Goal: Task Accomplishment & Management: Manage account settings

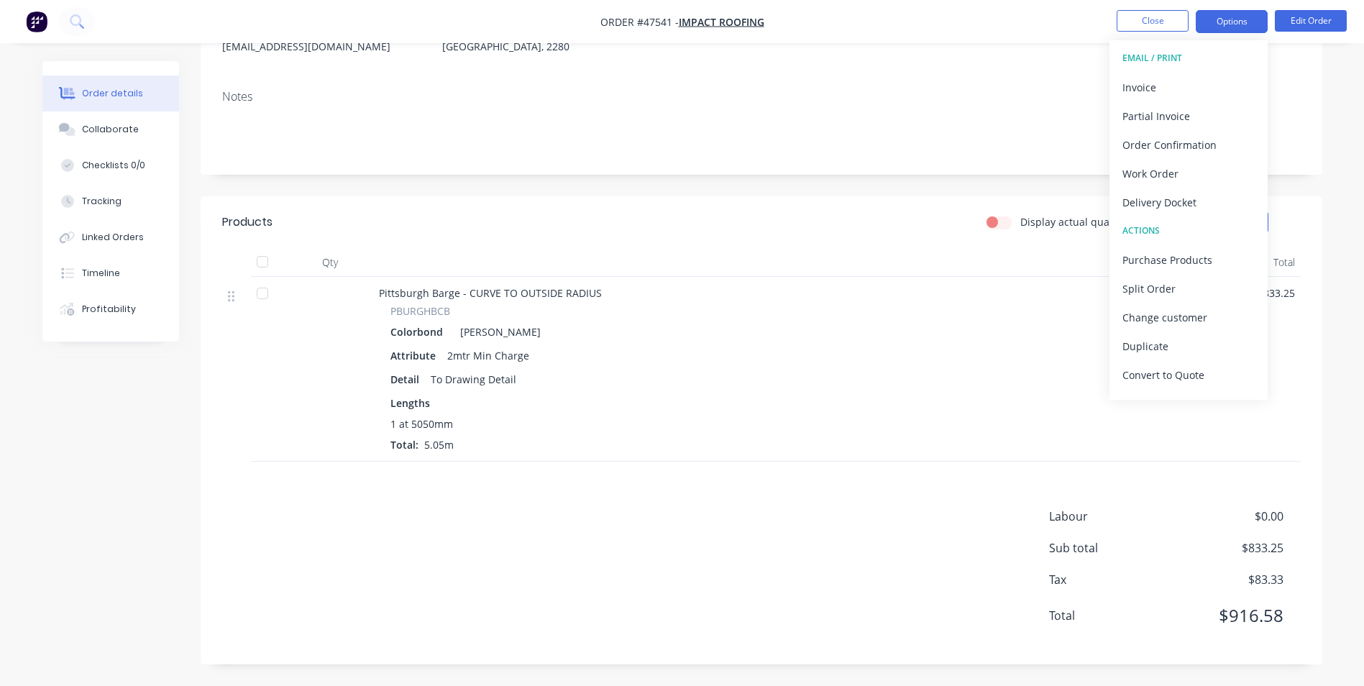
scroll to position [203, 0]
click at [1192, 14] on ul "Close Options EMAIL / PRINT Invoice Partial Invoice Order Confirmation Work Ord…" at bounding box center [1231, 21] width 265 height 23
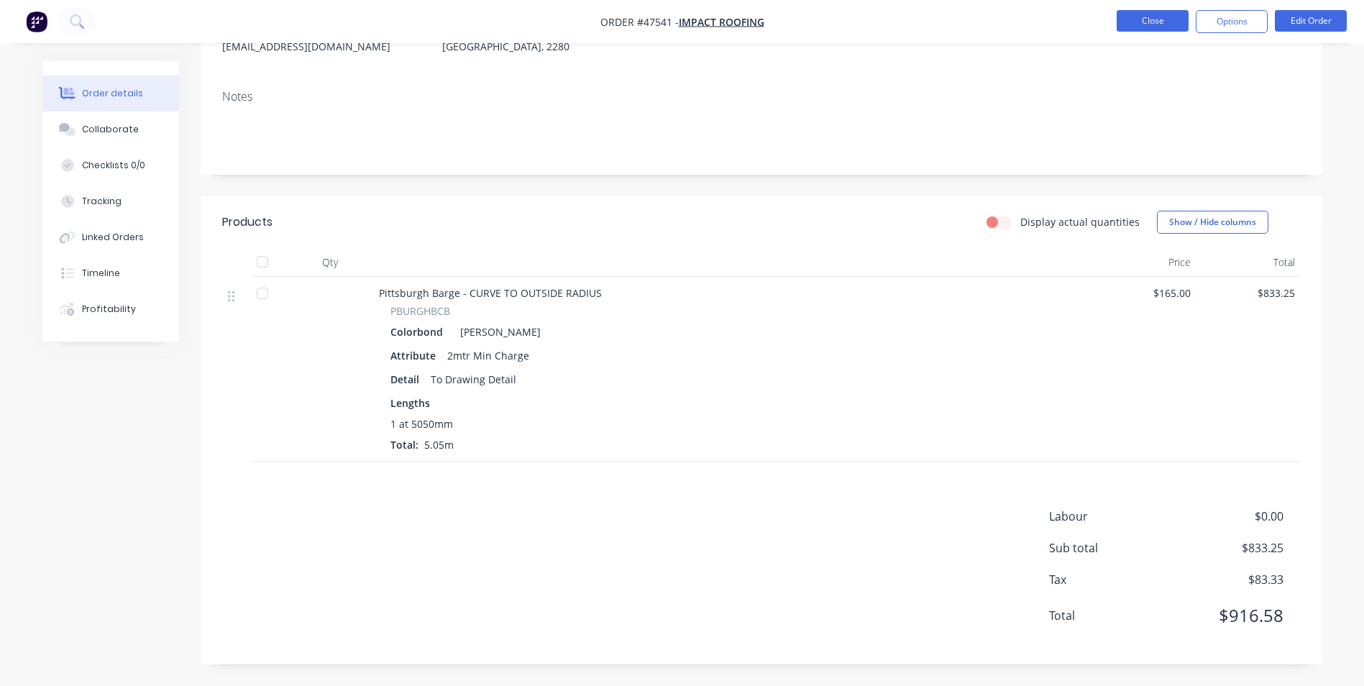
click at [1172, 19] on button "Close" at bounding box center [1153, 21] width 72 height 22
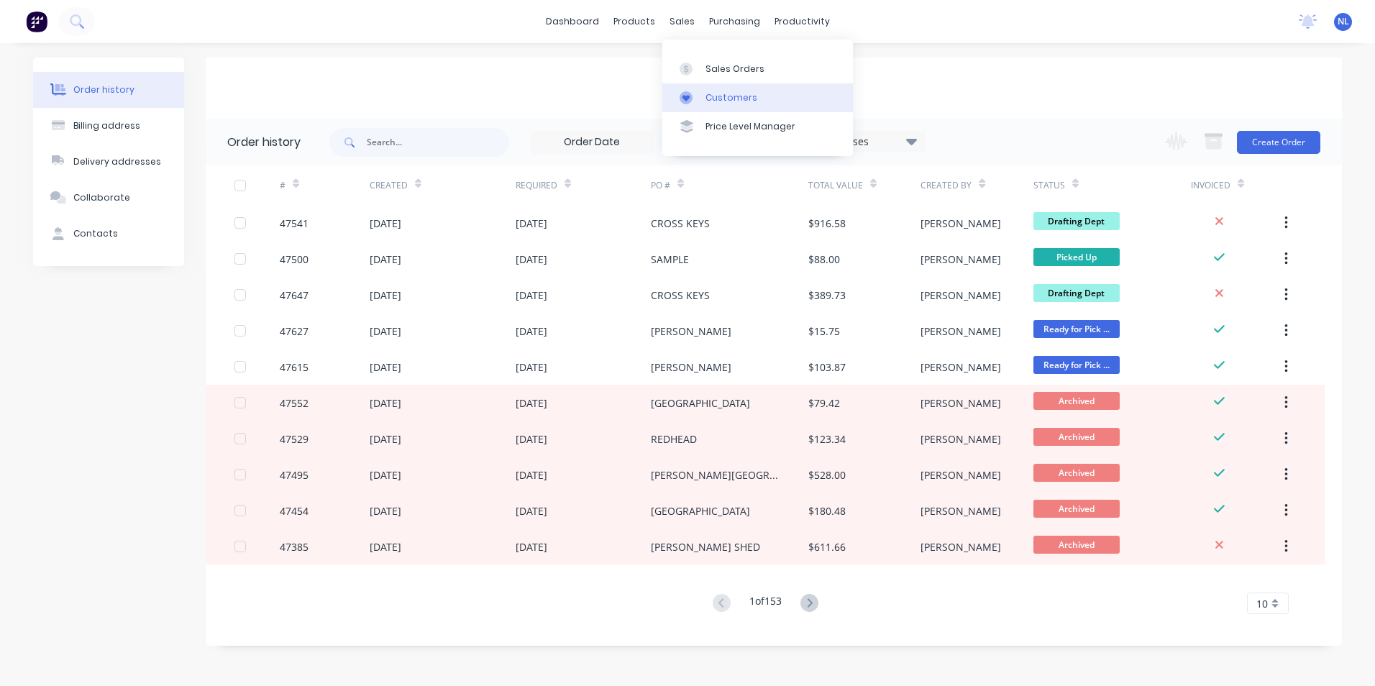
click at [703, 94] on link "Customers" at bounding box center [757, 97] width 191 height 29
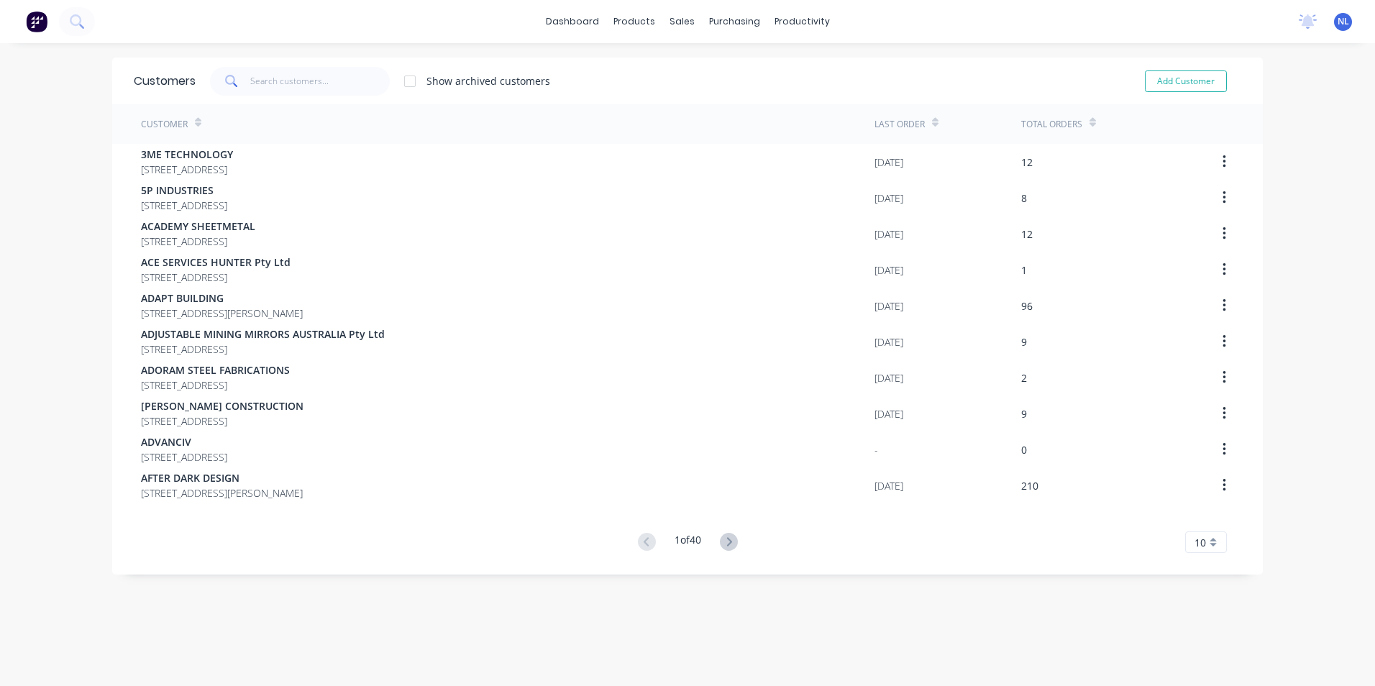
click at [395, 85] on div at bounding box center [409, 81] width 29 height 29
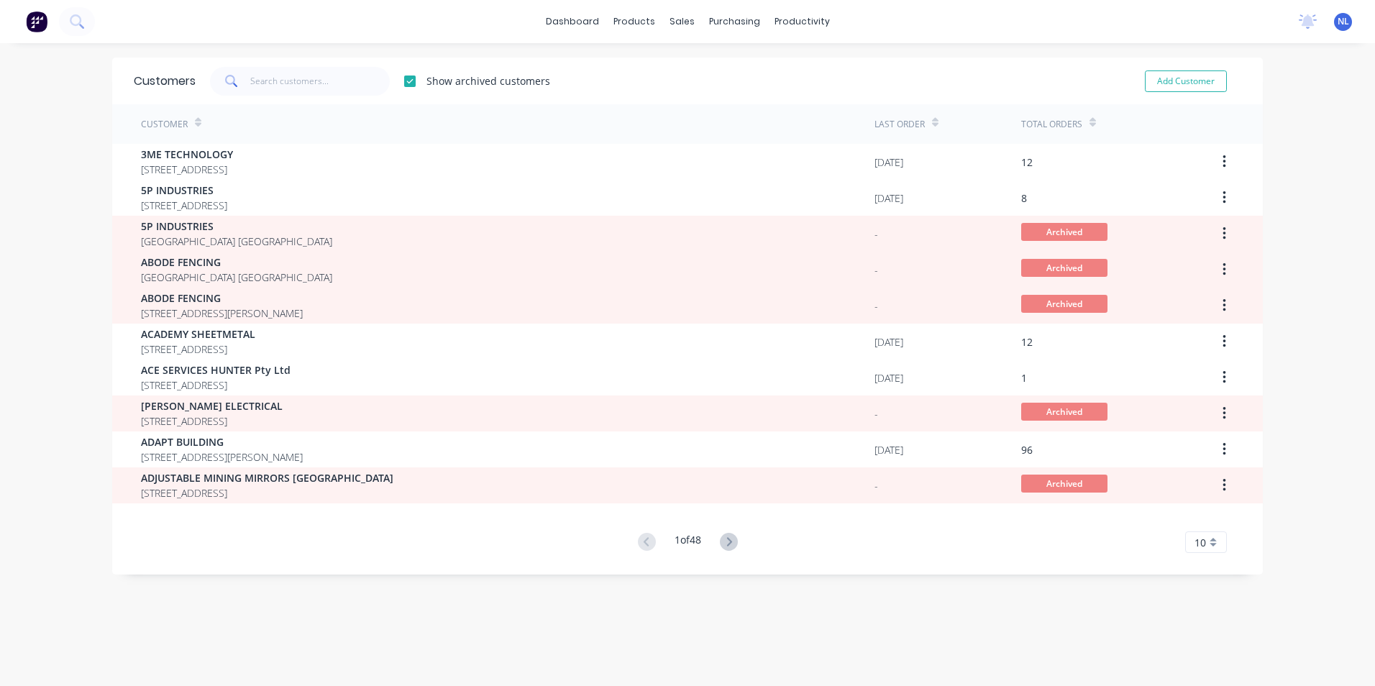
click at [399, 86] on div at bounding box center [409, 81] width 29 height 29
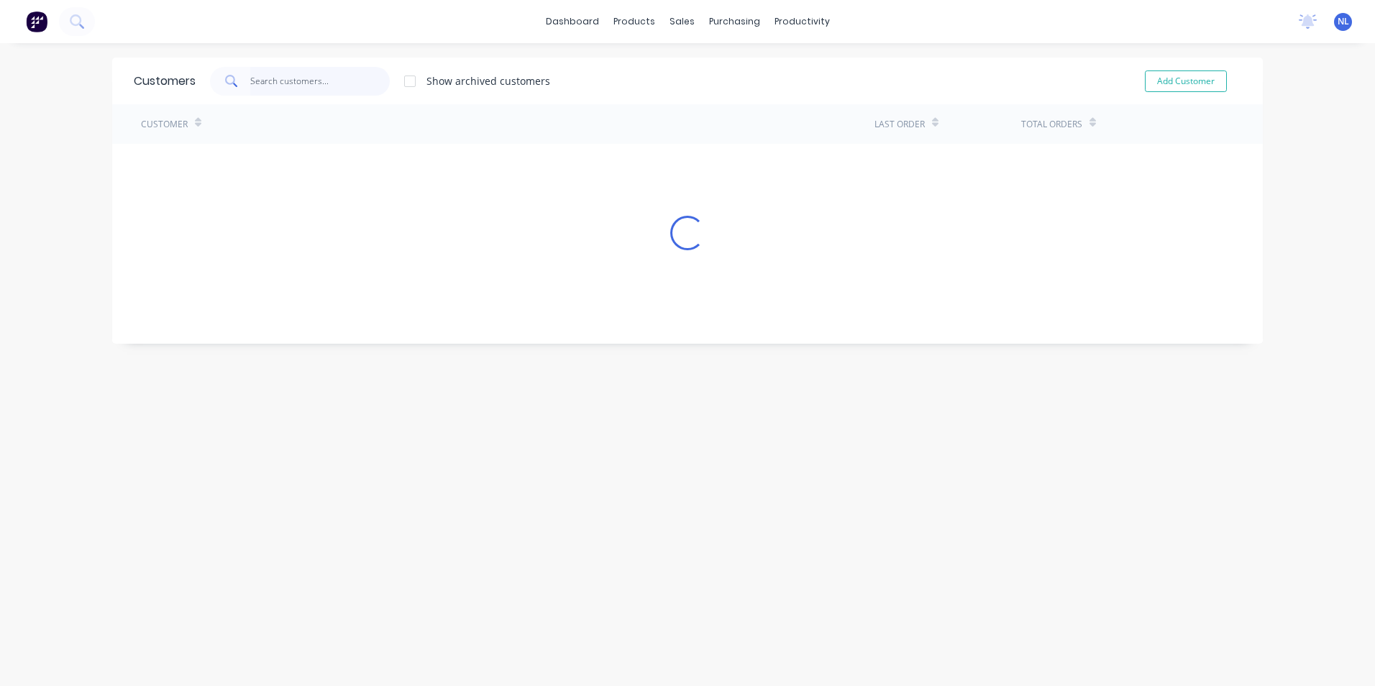
click at [339, 81] on input "text" at bounding box center [320, 81] width 140 height 29
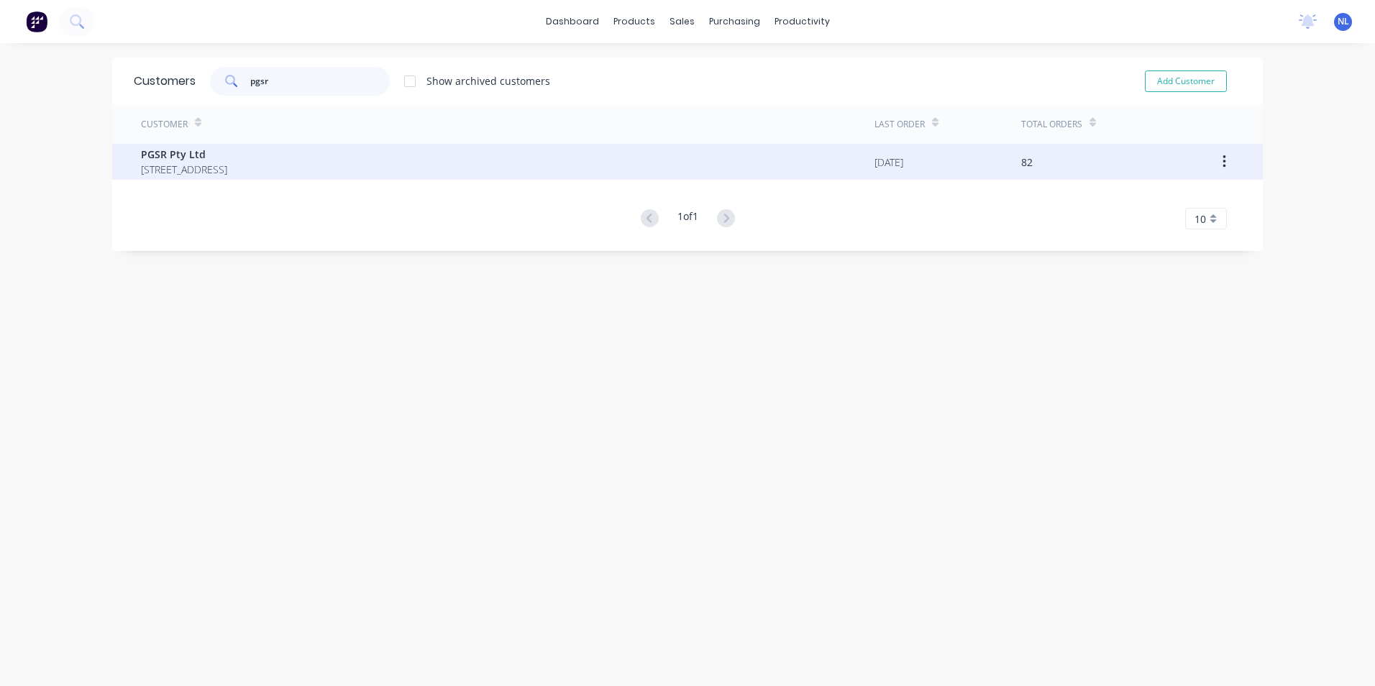
type input "pgsr"
click at [227, 175] on span "[STREET_ADDRESS]" at bounding box center [184, 169] width 86 height 15
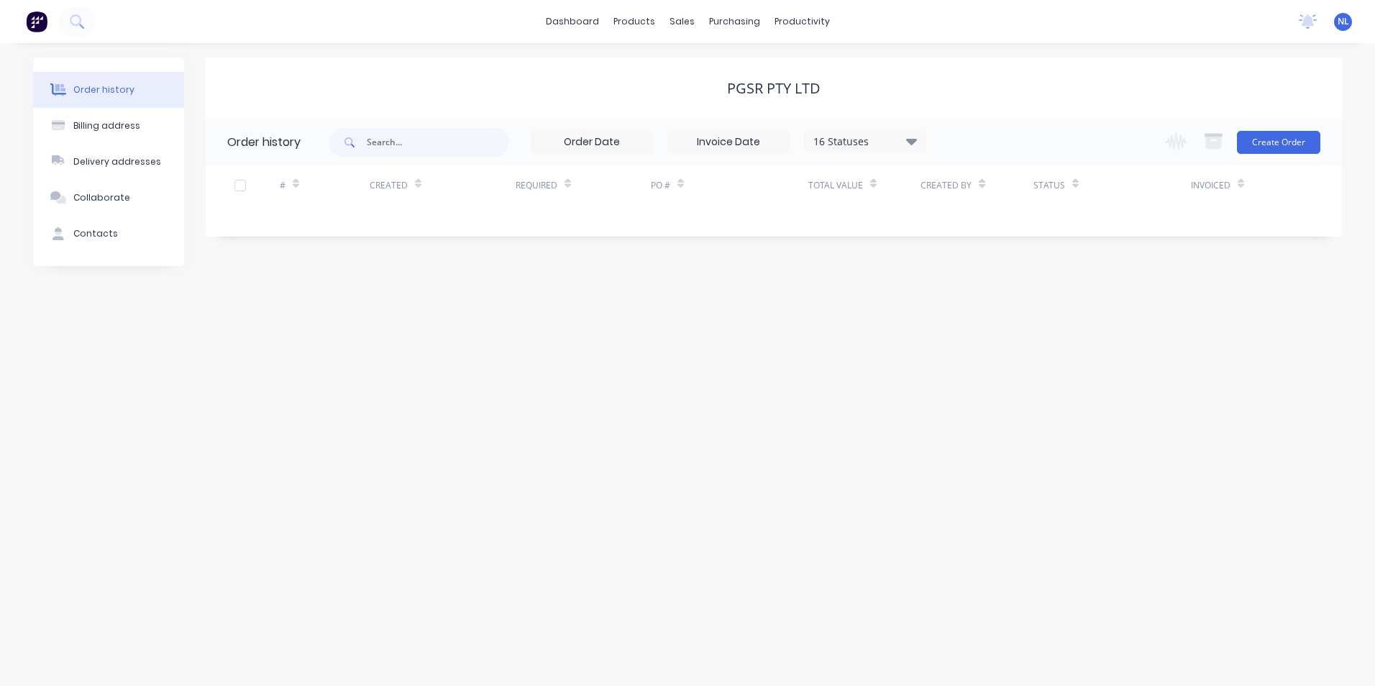
click at [859, 144] on div "16 Statuses" at bounding box center [865, 142] width 121 height 16
click at [878, 336] on div "Archived" at bounding box center [895, 343] width 180 height 29
click at [878, 346] on div "Archived" at bounding box center [895, 343] width 180 height 29
click at [965, 342] on div "Archived" at bounding box center [895, 343] width 180 height 29
click at [984, 336] on label at bounding box center [984, 336] width 0 height 0
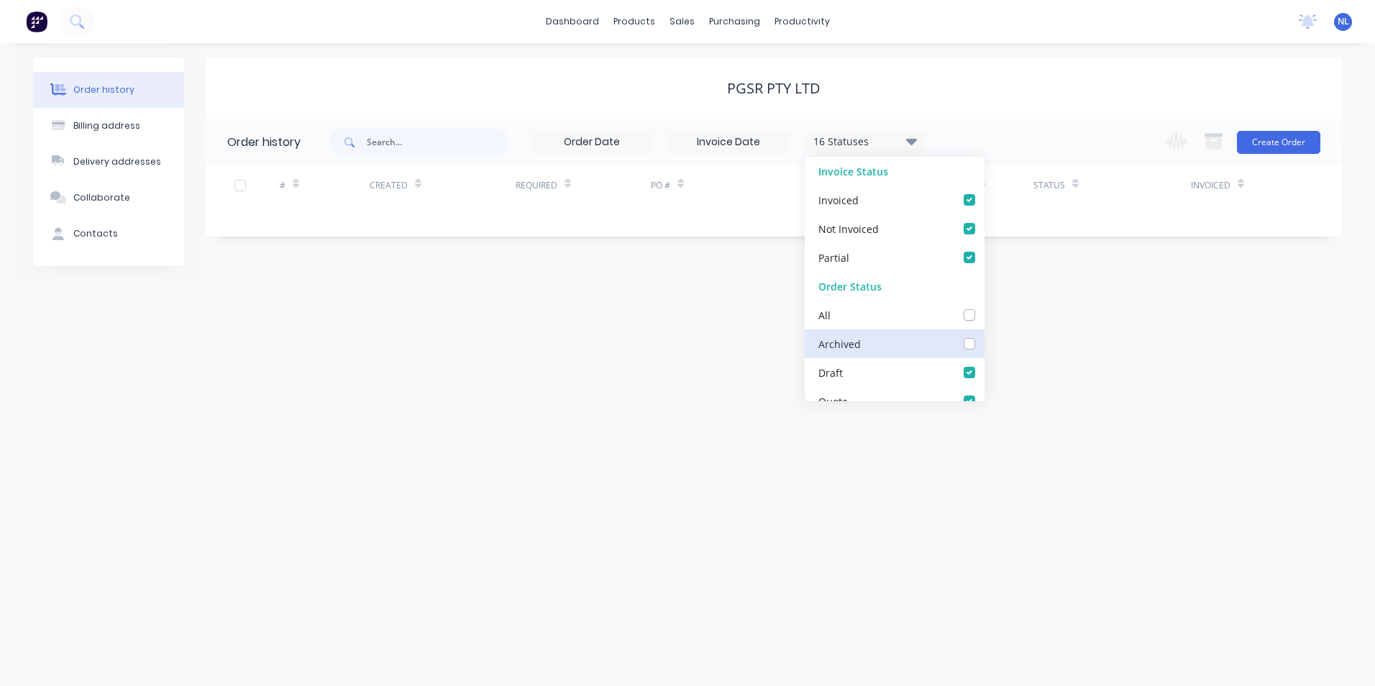
click at [984, 346] on input "checkbox" at bounding box center [990, 343] width 12 height 14
checkbox input "true"
click at [1102, 358] on div "Order history Billing address Delivery addresses Collaborate Contacts PGSR Pty …" at bounding box center [687, 364] width 1375 height 643
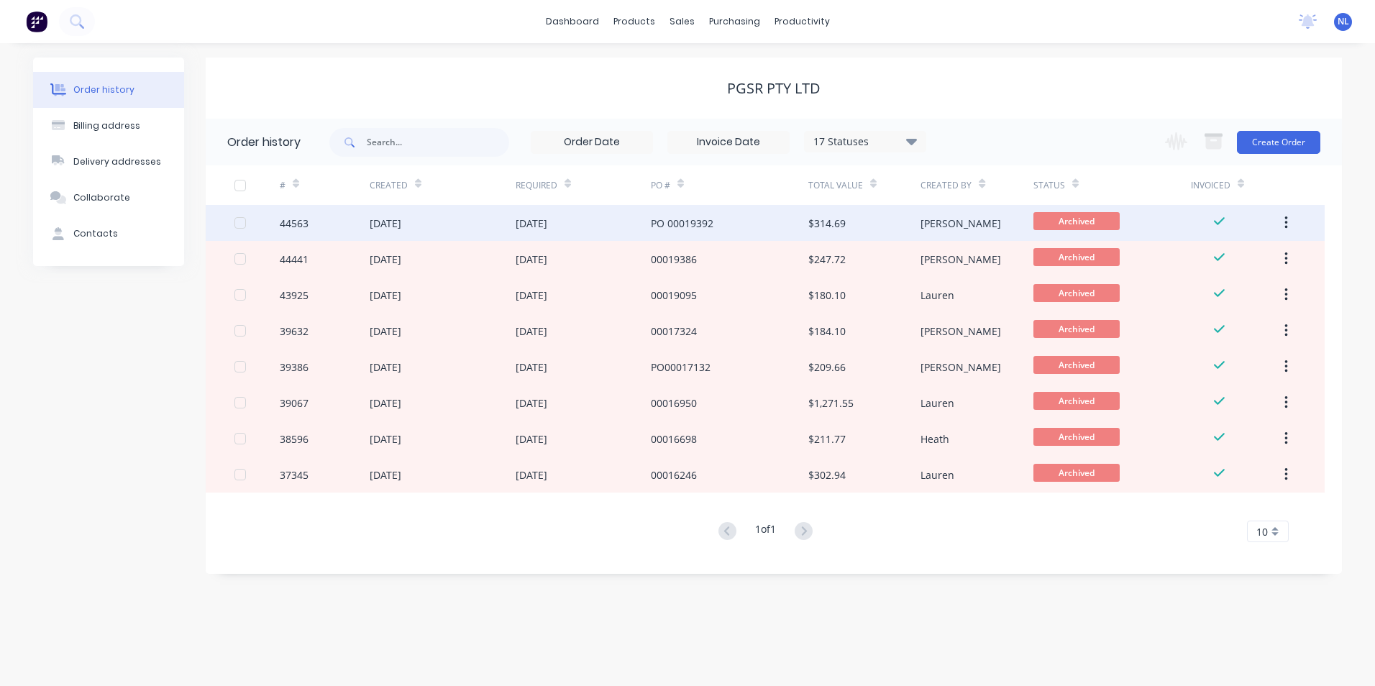
click at [839, 231] on div "$314.69" at bounding box center [864, 223] width 112 height 36
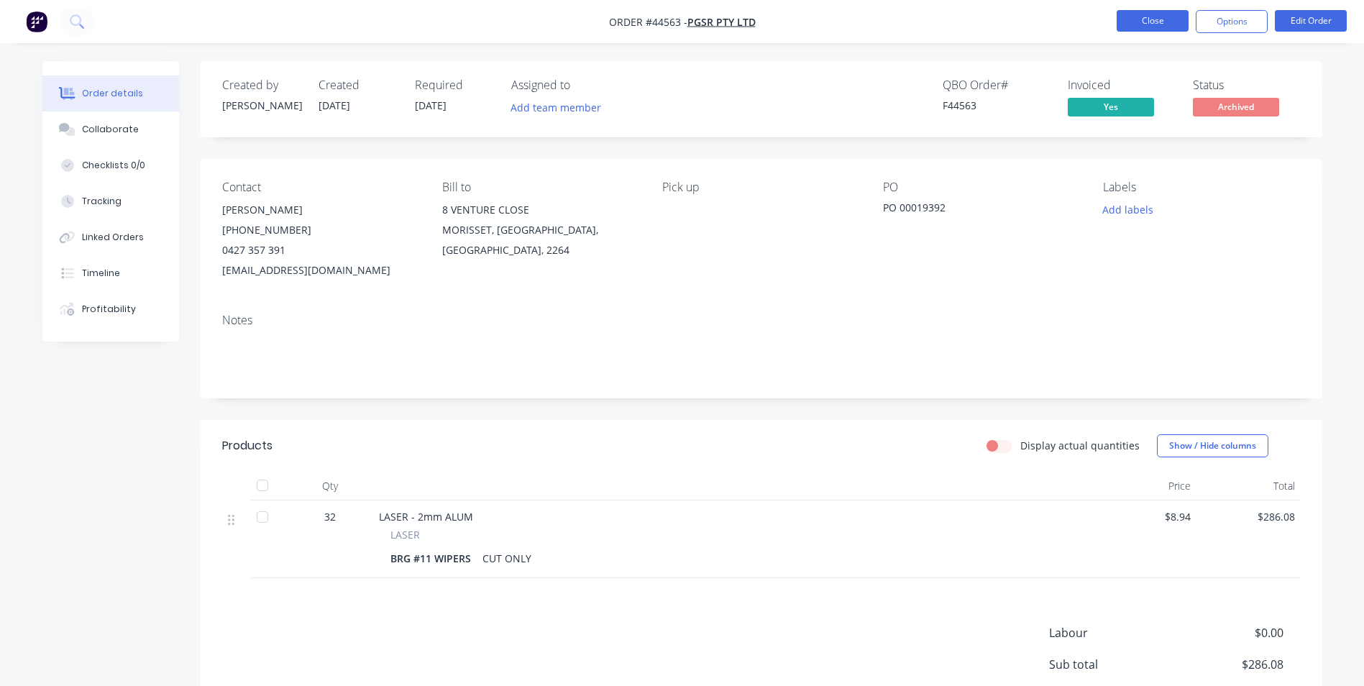
click at [1147, 23] on button "Close" at bounding box center [1153, 21] width 72 height 22
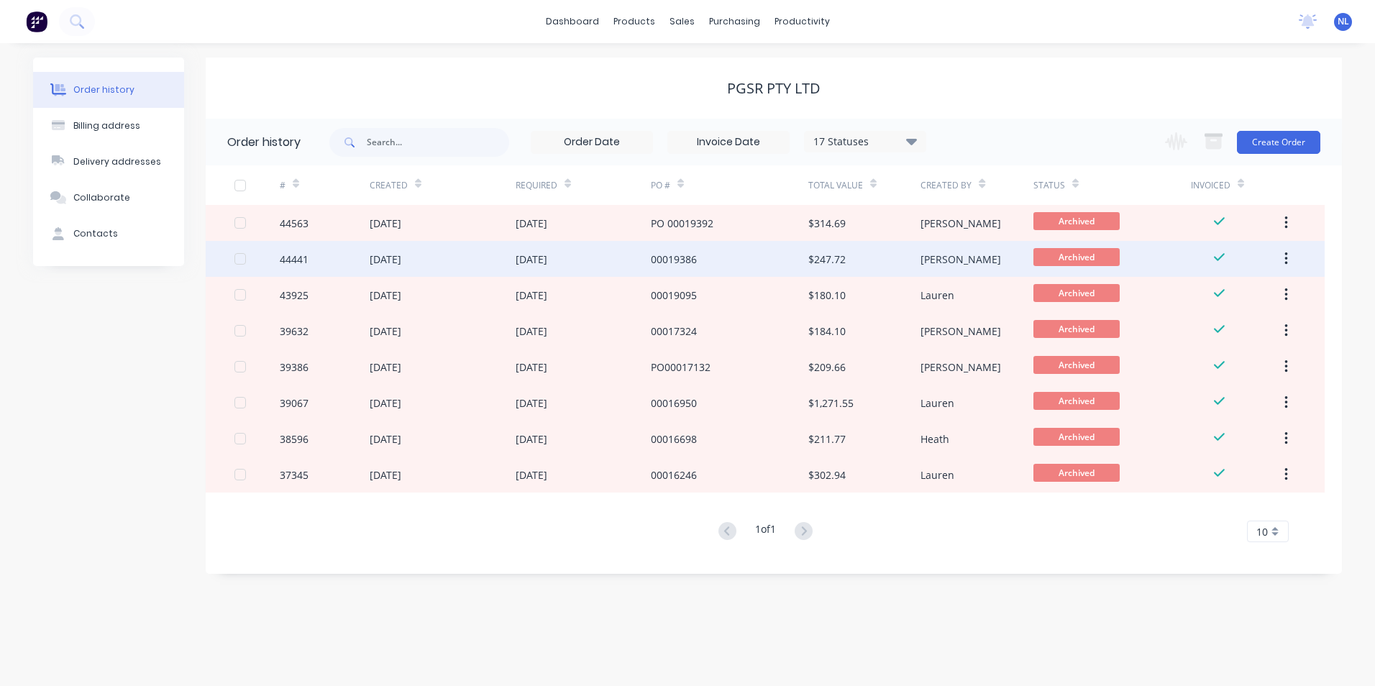
click at [863, 255] on div "$247.72" at bounding box center [864, 259] width 112 height 36
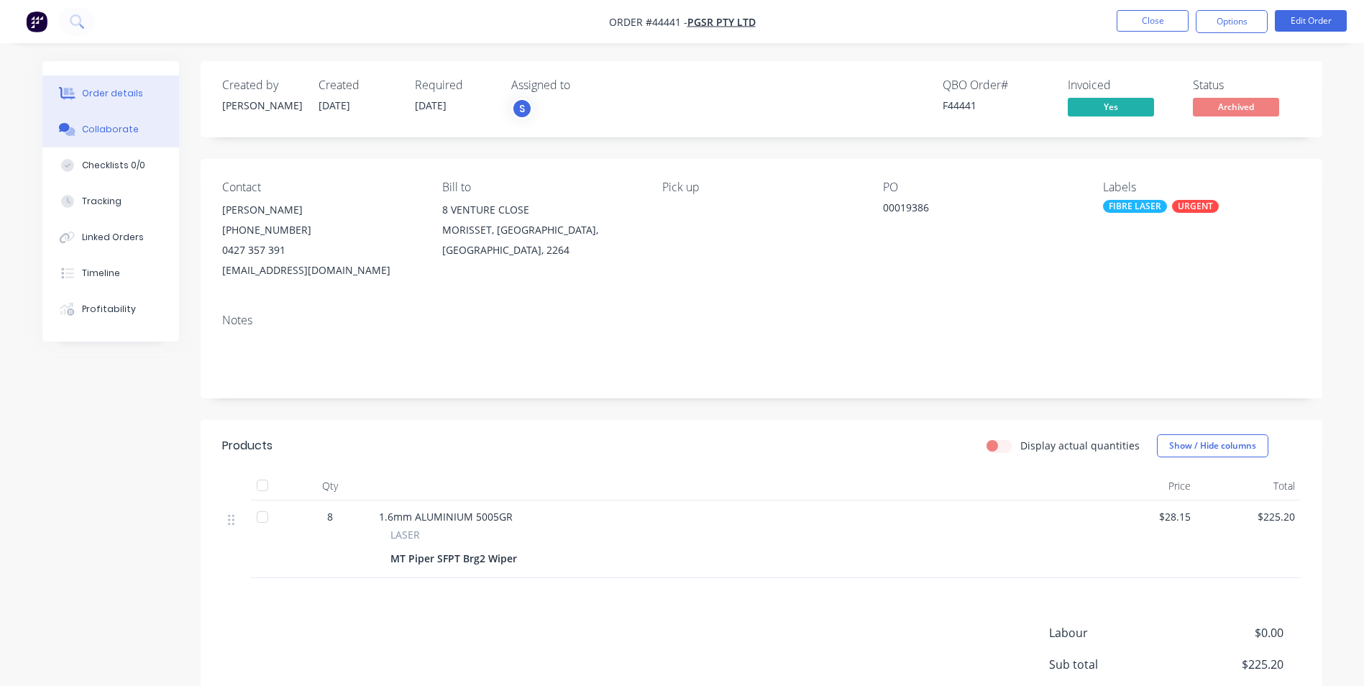
click at [98, 119] on button "Collaborate" at bounding box center [110, 129] width 137 height 36
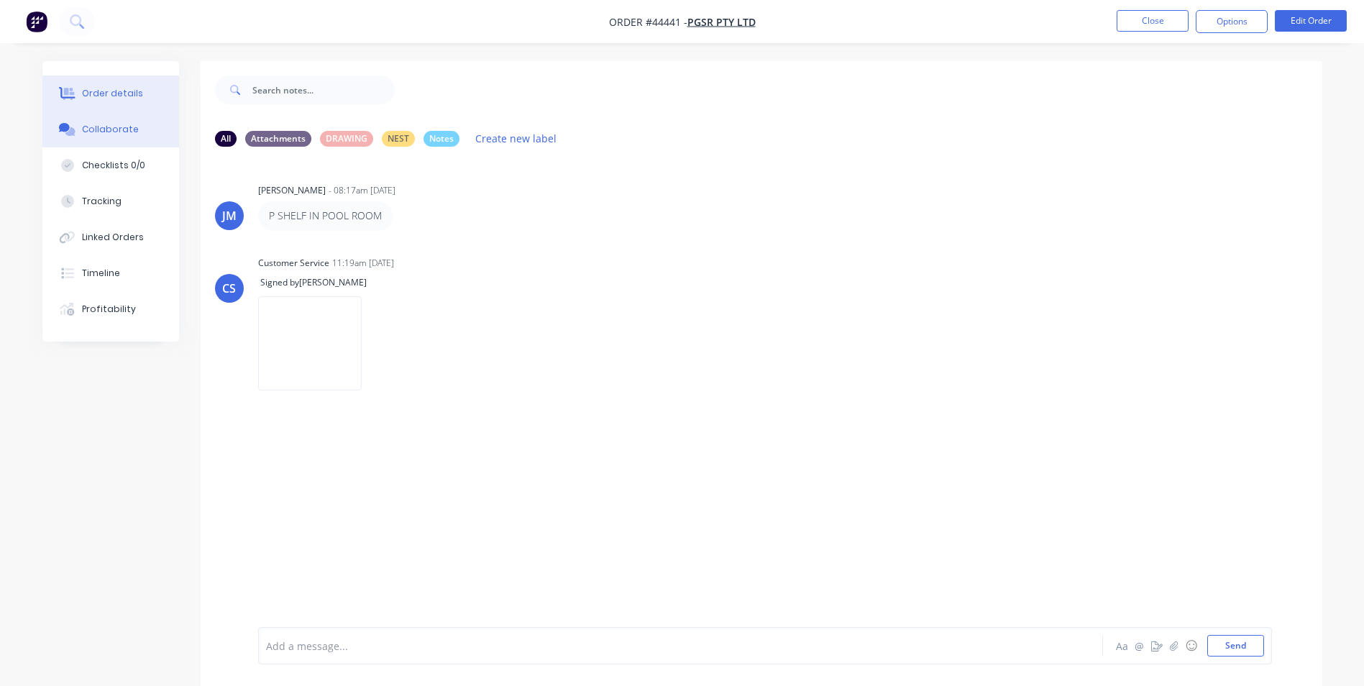
click at [133, 86] on button "Order details" at bounding box center [110, 93] width 137 height 36
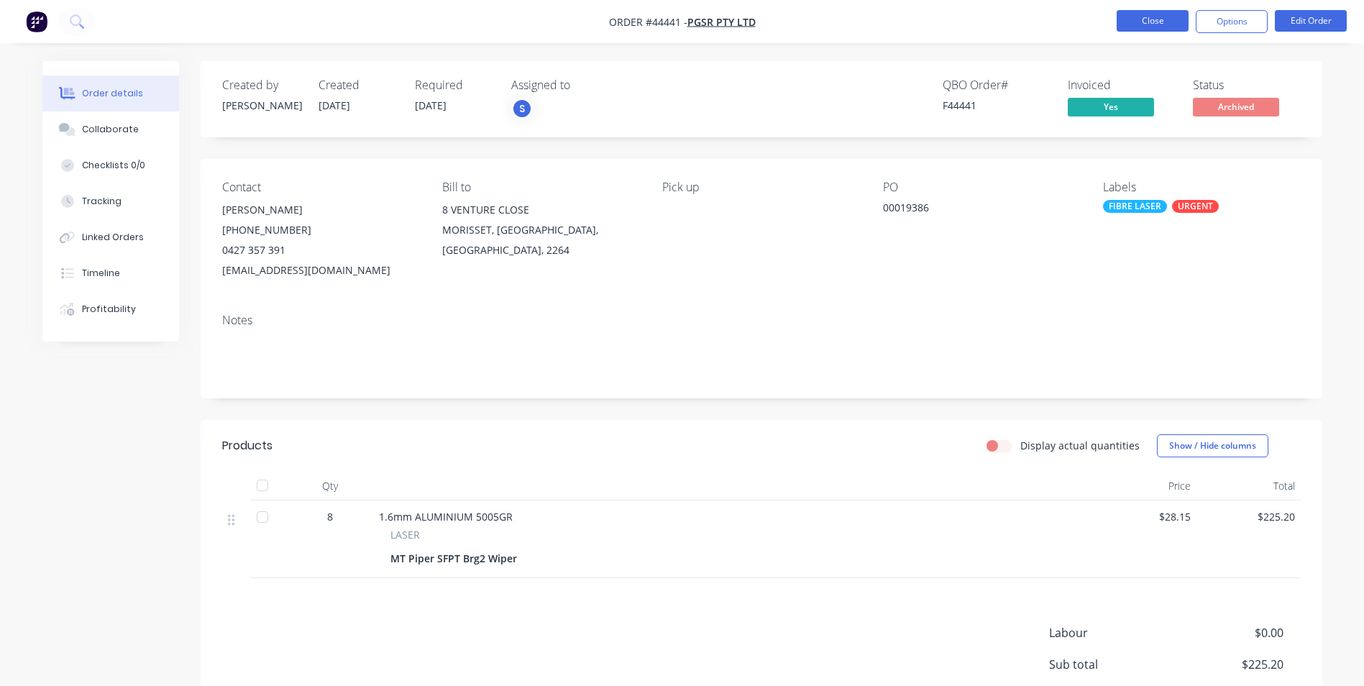
click at [1117, 29] on button "Close" at bounding box center [1153, 21] width 72 height 22
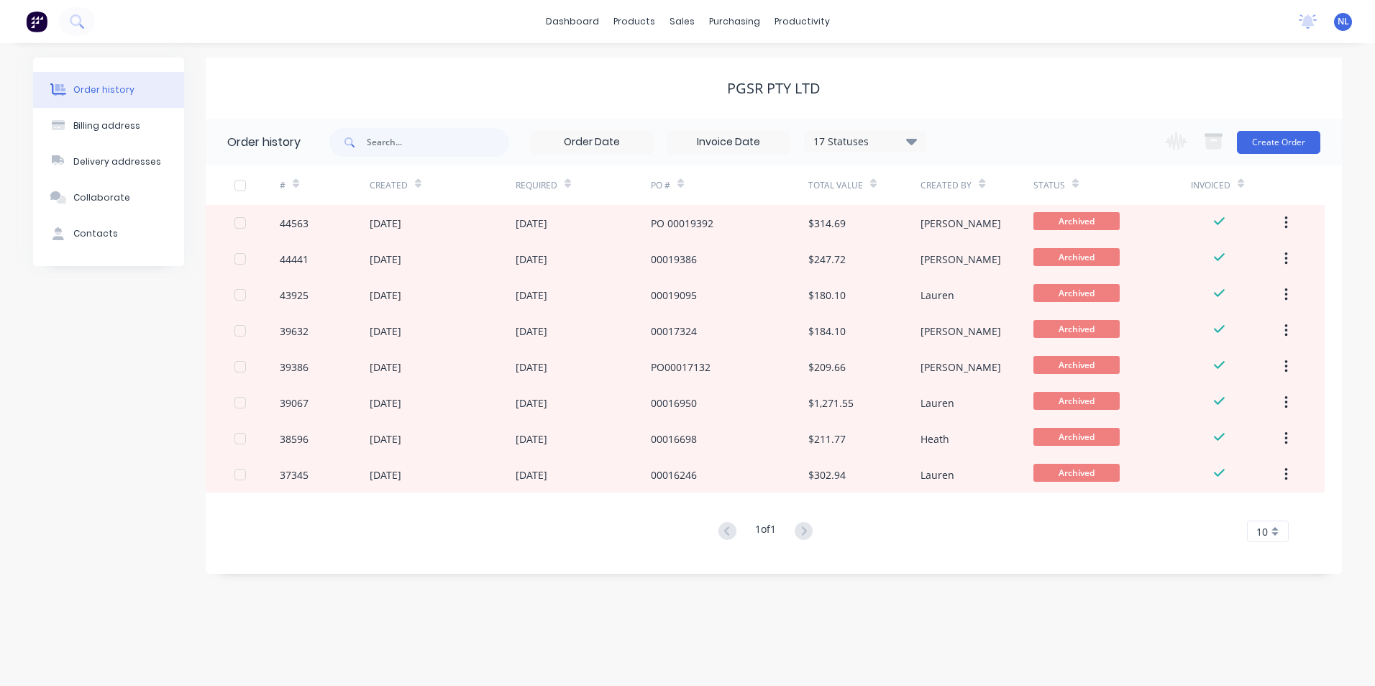
click at [771, 84] on div "PGSR Pty Ltd" at bounding box center [773, 88] width 93 height 17
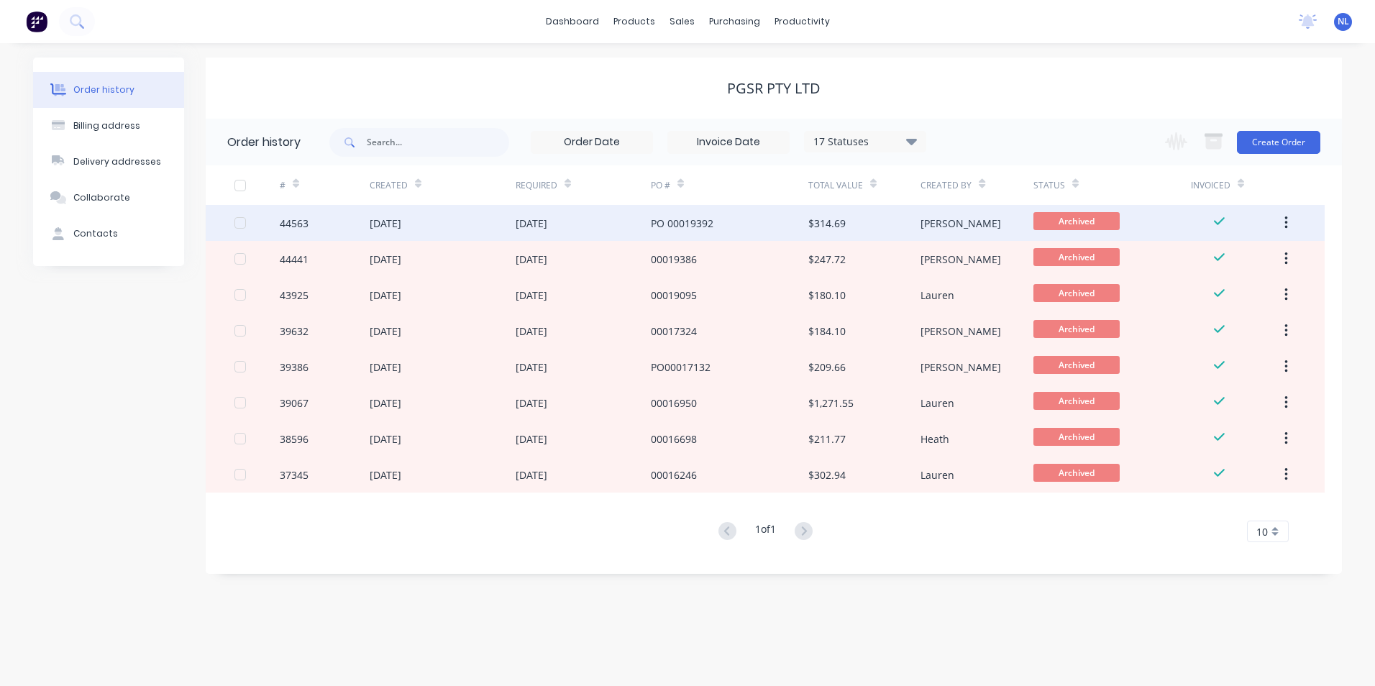
click at [854, 220] on div "$314.69" at bounding box center [864, 223] width 112 height 36
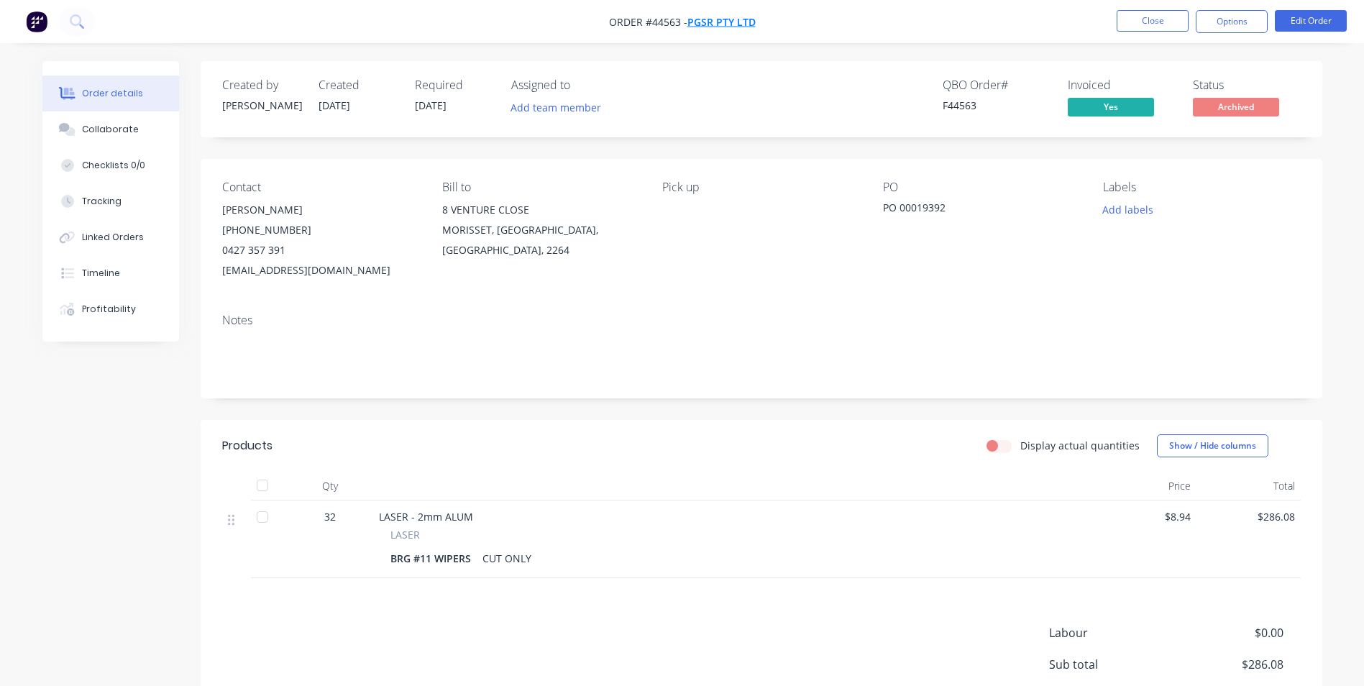
click at [713, 26] on span "PGSR Pty Ltd" at bounding box center [721, 22] width 68 height 14
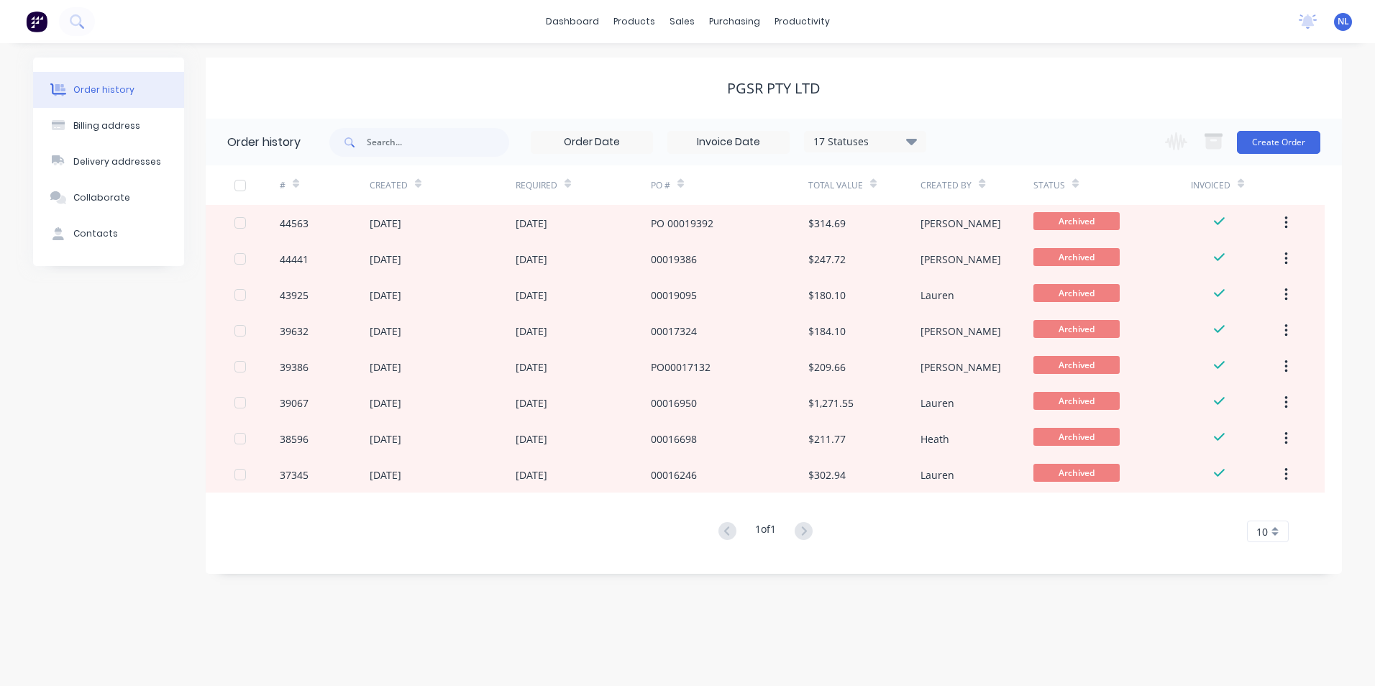
click at [843, 135] on div "17 Statuses" at bounding box center [865, 142] width 121 height 16
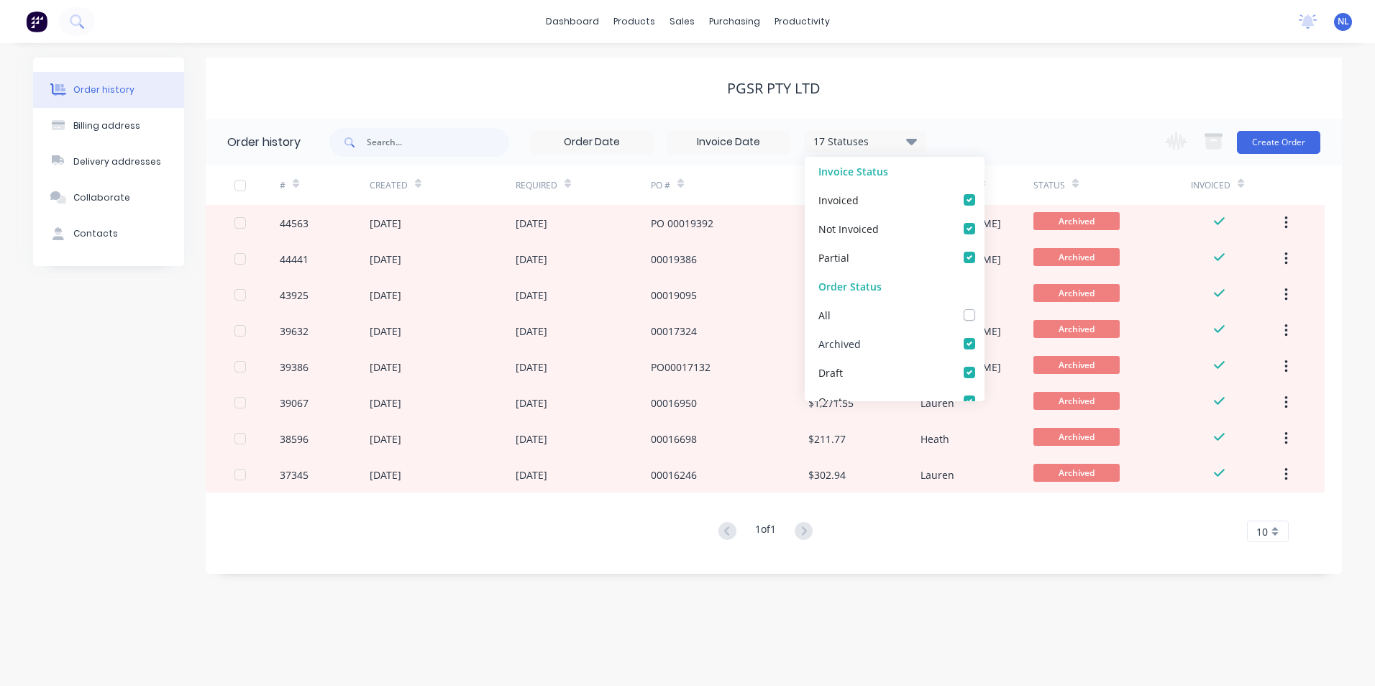
click at [946, 339] on div "Archived" at bounding box center [895, 343] width 180 height 29
click at [984, 336] on label at bounding box center [984, 336] width 0 height 0
click at [984, 342] on input "checkbox" at bounding box center [990, 343] width 12 height 14
checkbox input "false"
click at [1064, 130] on div "16 Statuses Invoice Status Invoiced Not Invoiced Partial Order Status All Archi…" at bounding box center [835, 142] width 1012 height 47
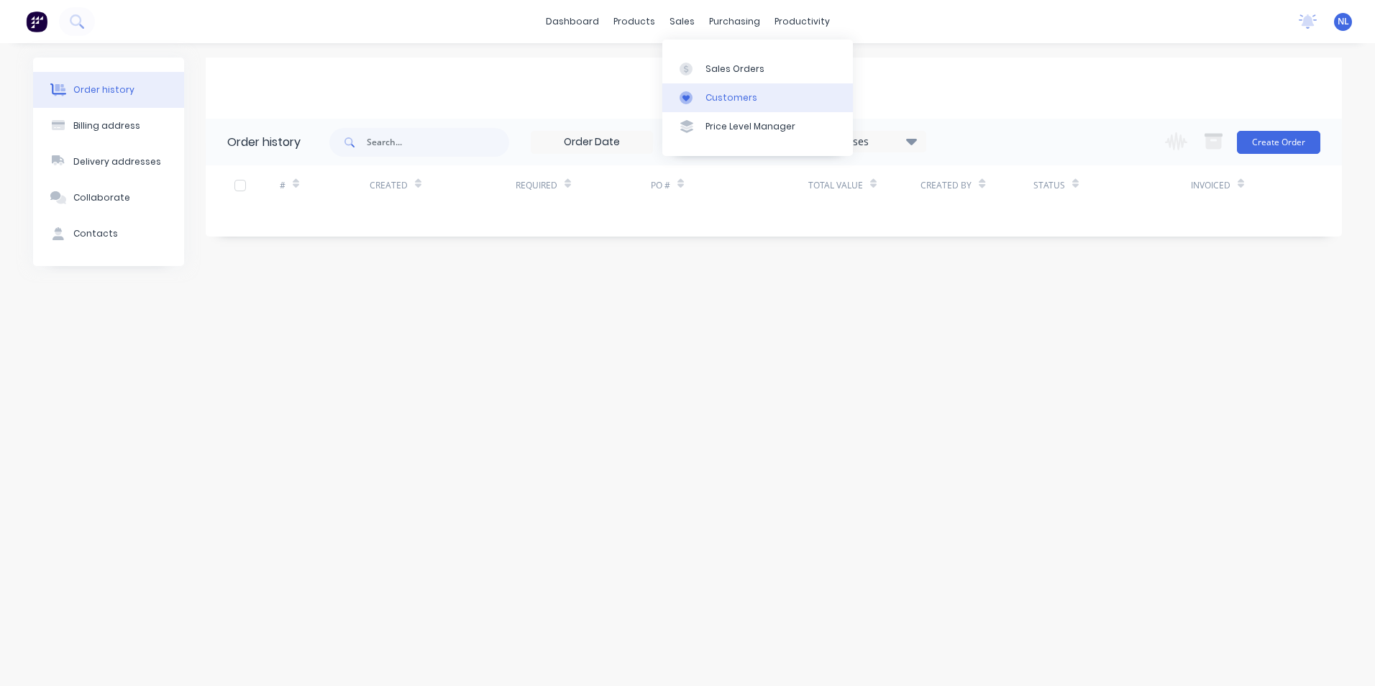
click at [734, 88] on link "Customers" at bounding box center [757, 97] width 191 height 29
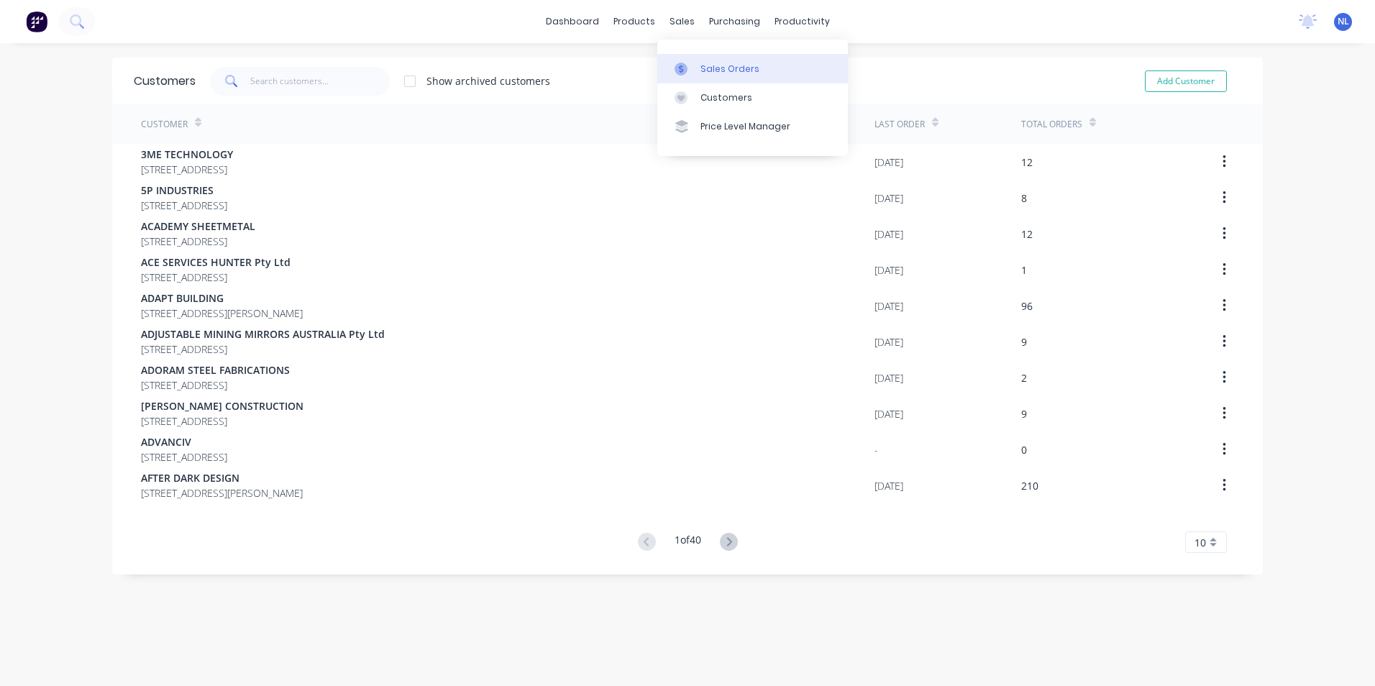
click at [704, 70] on div "Sales Orders" at bounding box center [729, 69] width 59 height 13
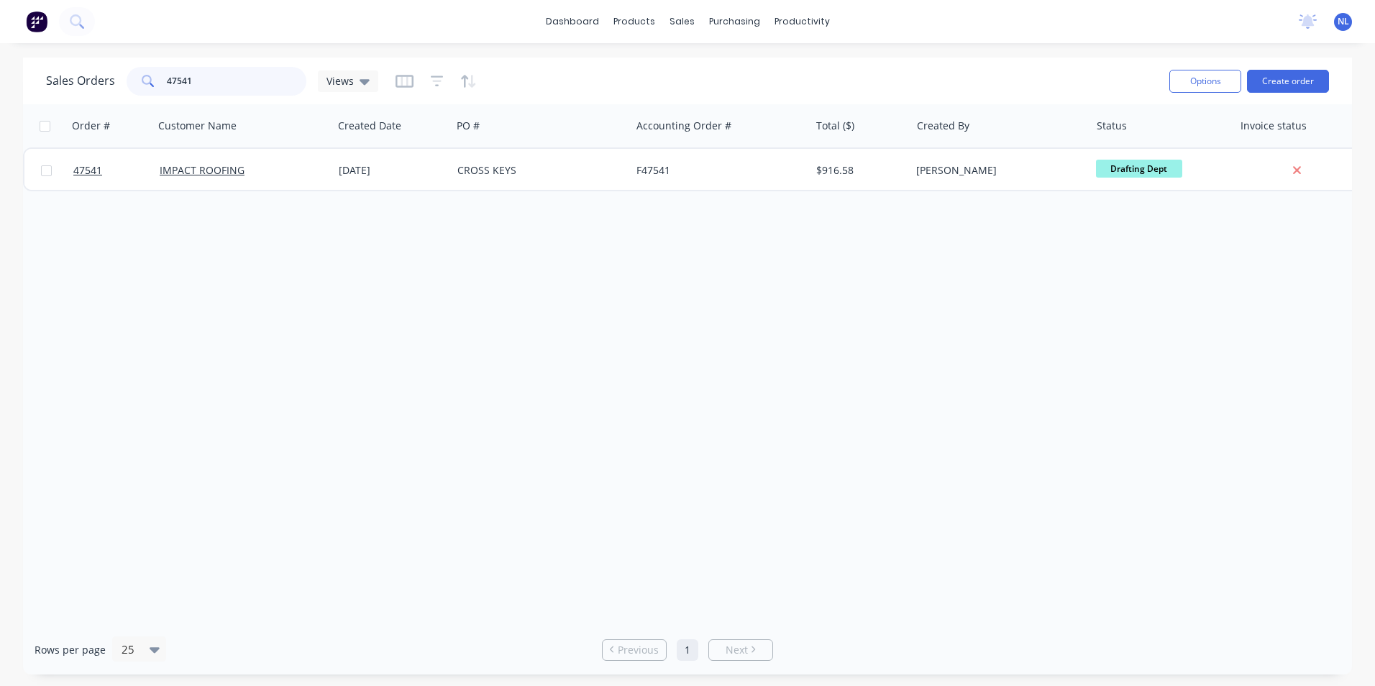
drag, startPoint x: 281, startPoint y: 85, endPoint x: -73, endPoint y: 101, distance: 354.8
click at [0, 101] on html "dashboard products sales purchasing productivity dashboard products Product Cat…" at bounding box center [687, 343] width 1375 height 686
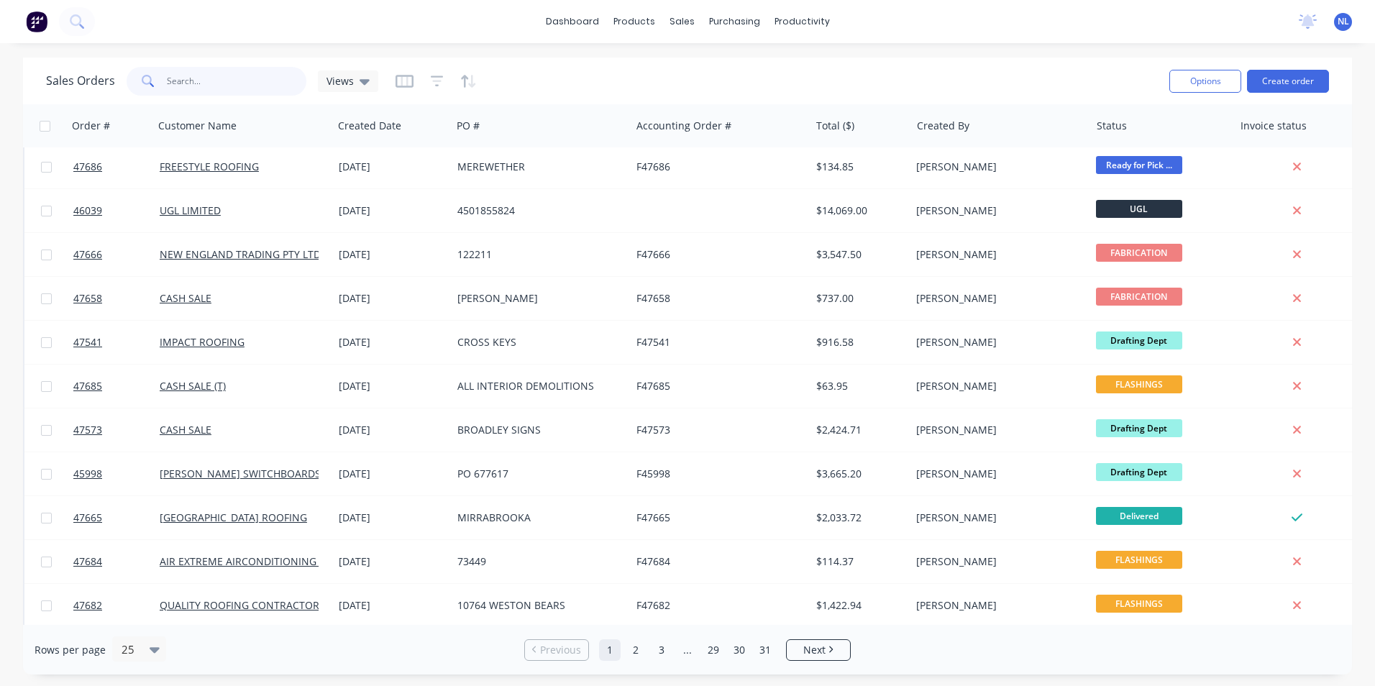
scroll to position [51, 0]
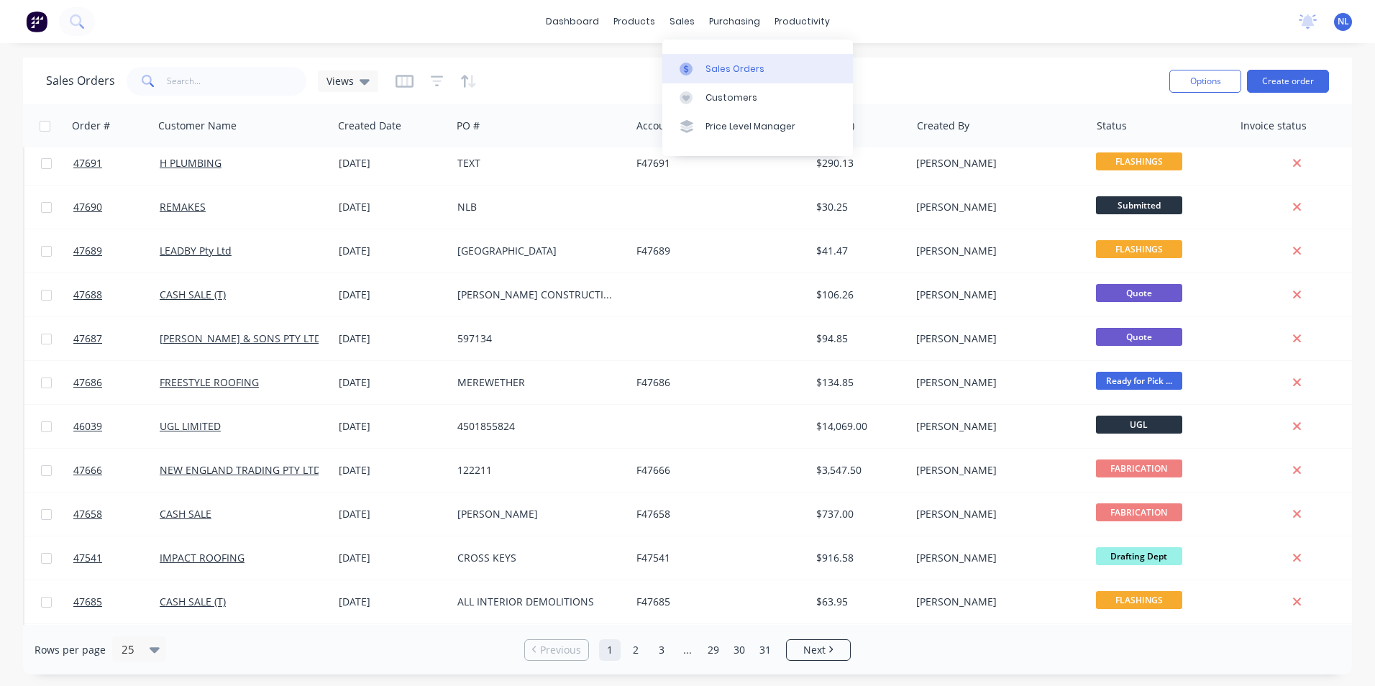
click at [706, 64] on div "Sales Orders" at bounding box center [734, 69] width 59 height 13
click at [226, 95] on input "text" at bounding box center [237, 81] width 140 height 29
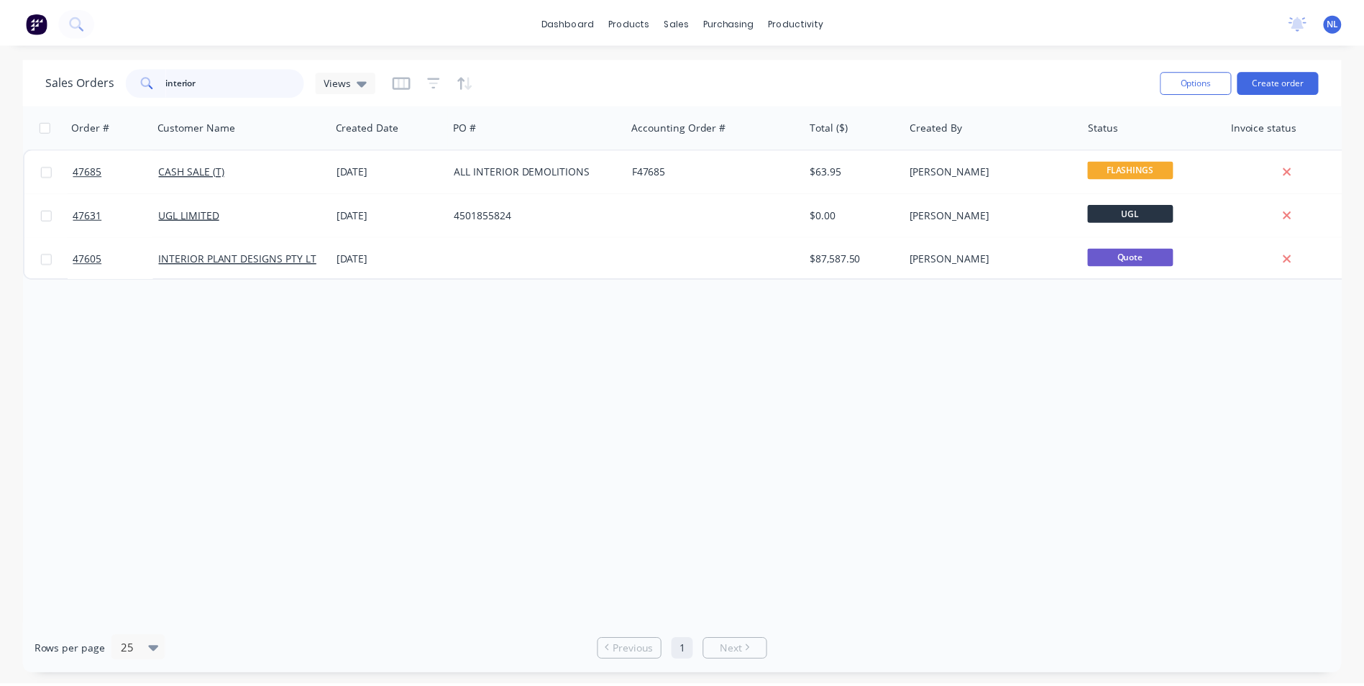
scroll to position [0, 0]
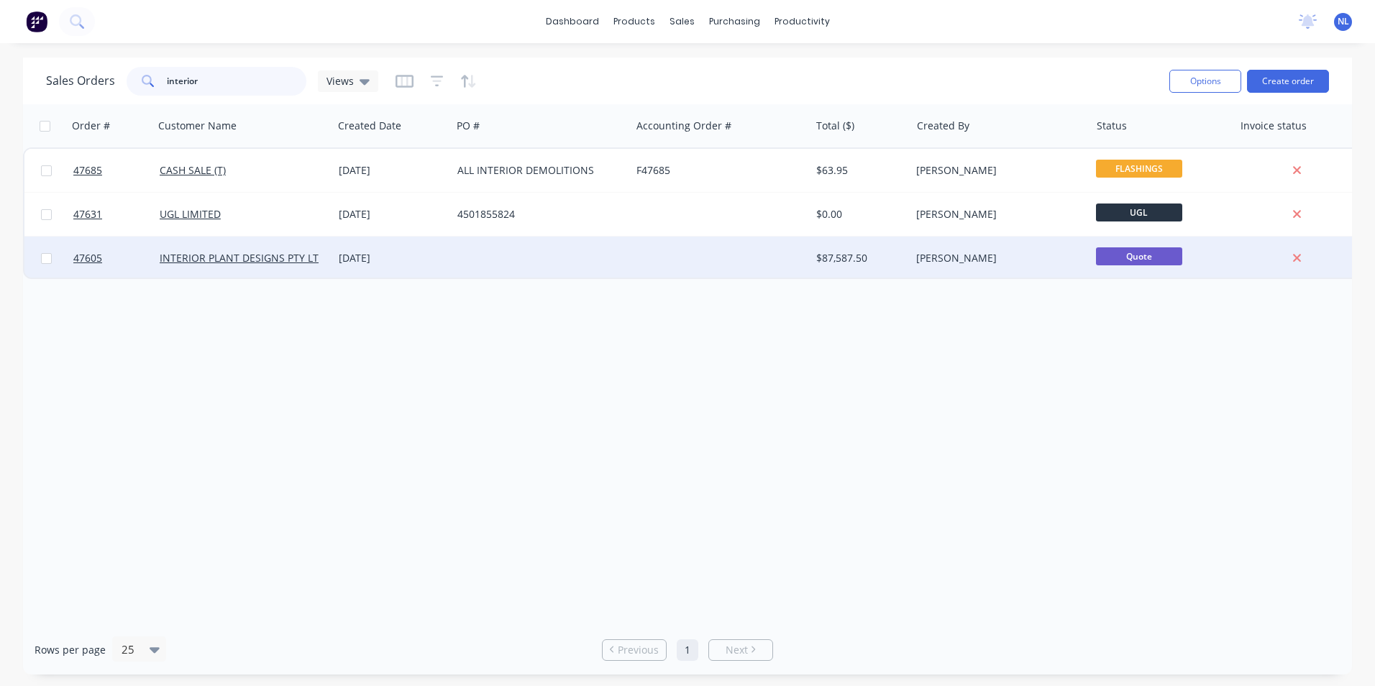
type input "interior"
click at [491, 252] on div at bounding box center [541, 258] width 179 height 43
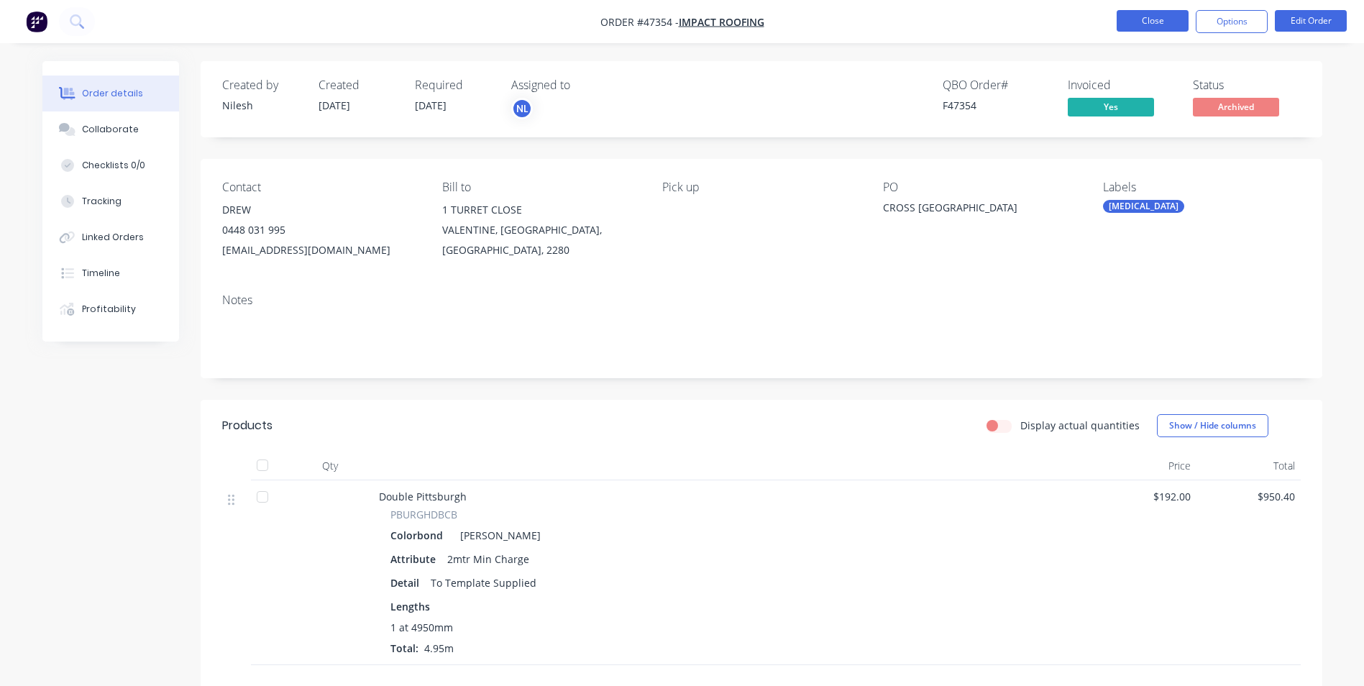
scroll to position [203, 0]
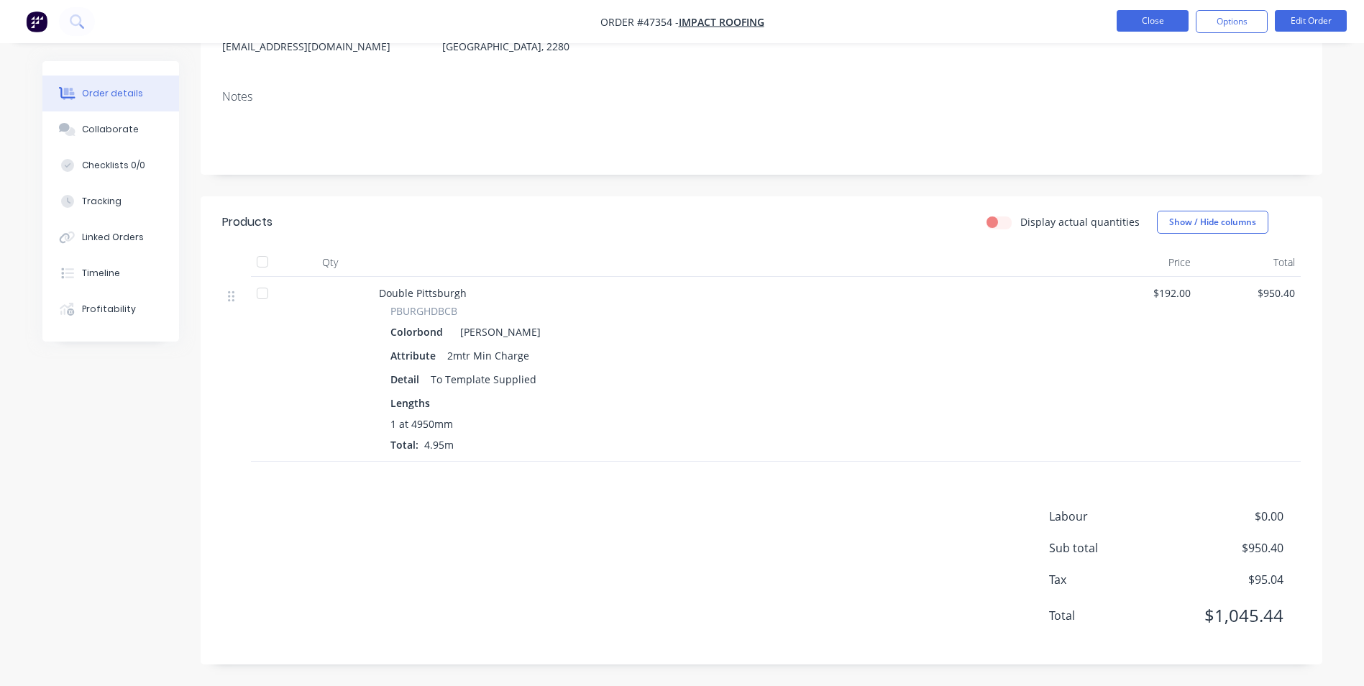
click at [1162, 24] on button "Close" at bounding box center [1153, 21] width 72 height 22
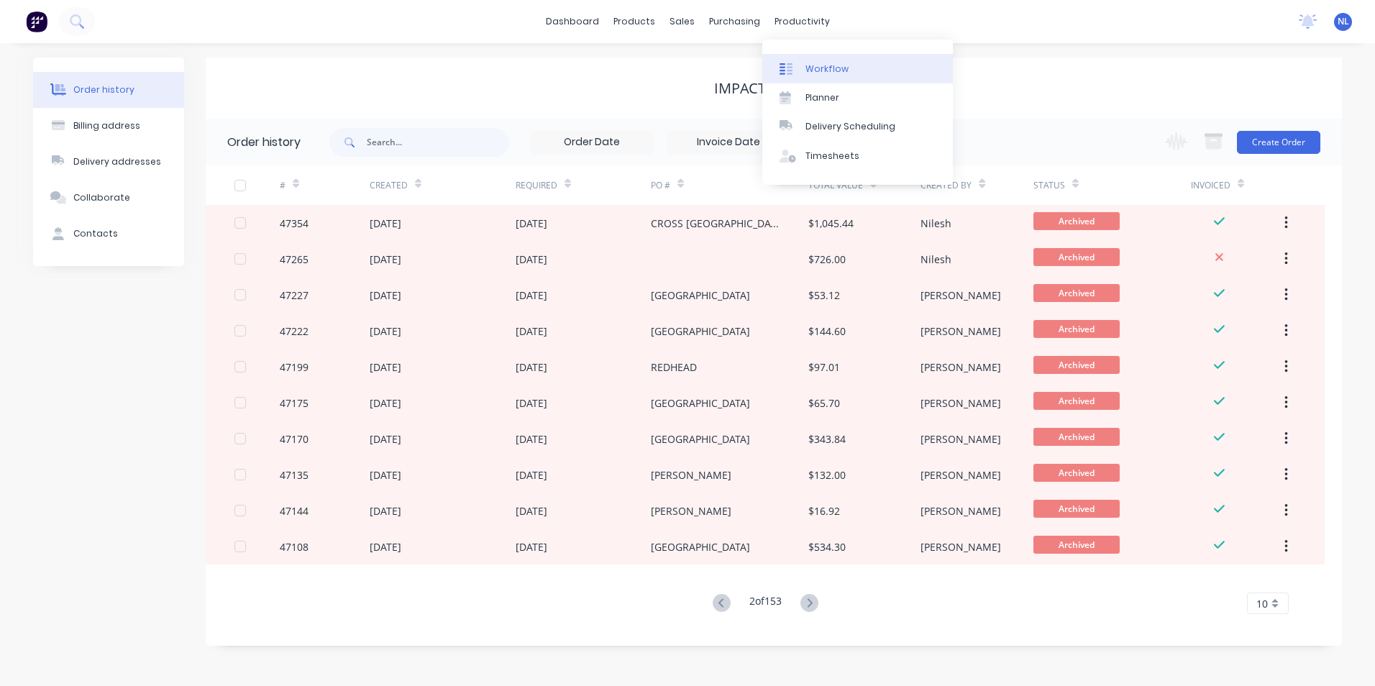
click at [830, 72] on div "Workflow" at bounding box center [826, 69] width 43 height 13
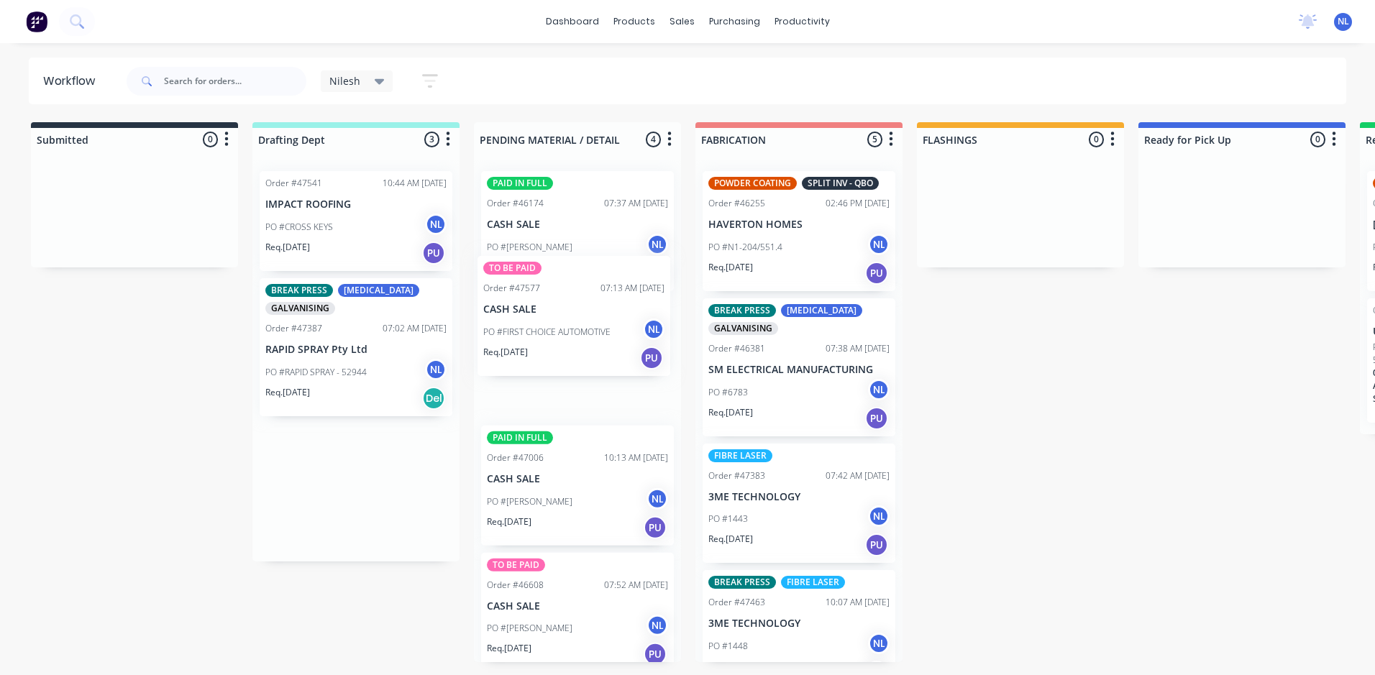
drag, startPoint x: 351, startPoint y: 350, endPoint x: 585, endPoint y: 324, distance: 235.9
click at [585, 324] on div "Submitted 0 Sort By Created date Required date Order number Customer name Most …" at bounding box center [1188, 392] width 2398 height 540
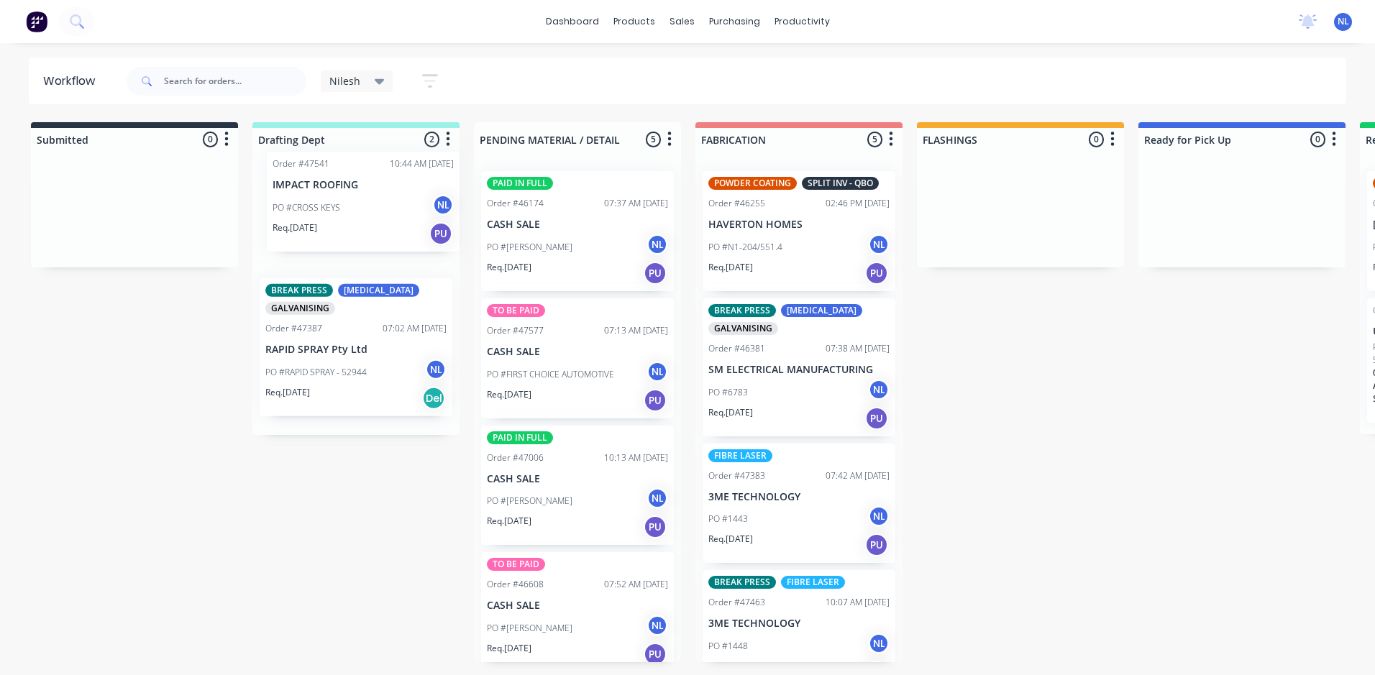
drag, startPoint x: 358, startPoint y: 254, endPoint x: 368, endPoint y: 244, distance: 13.7
click at [369, 237] on div "Order #47541 10:44 AM [DATE] IMPACT ROOFING PO #CROSS KEYS NL Req. [DATE] PU BR…" at bounding box center [355, 297] width 207 height 275
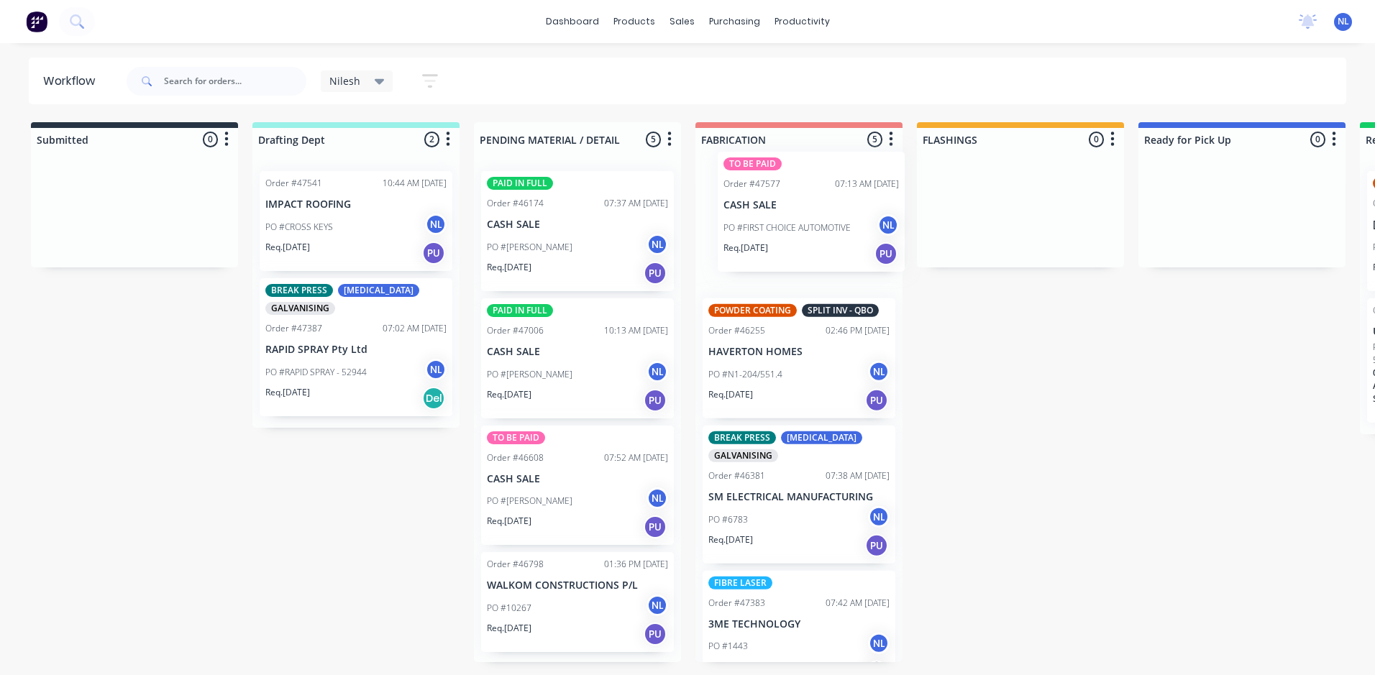
drag, startPoint x: 569, startPoint y: 383, endPoint x: 812, endPoint y: 224, distance: 290.3
click at [812, 224] on div "Submitted 0 Sort By Created date Required date Order number Customer name Most …" at bounding box center [1188, 392] width 2398 height 540
click at [759, 275] on div "Req. [DATE] PU" at bounding box center [798, 273] width 181 height 24
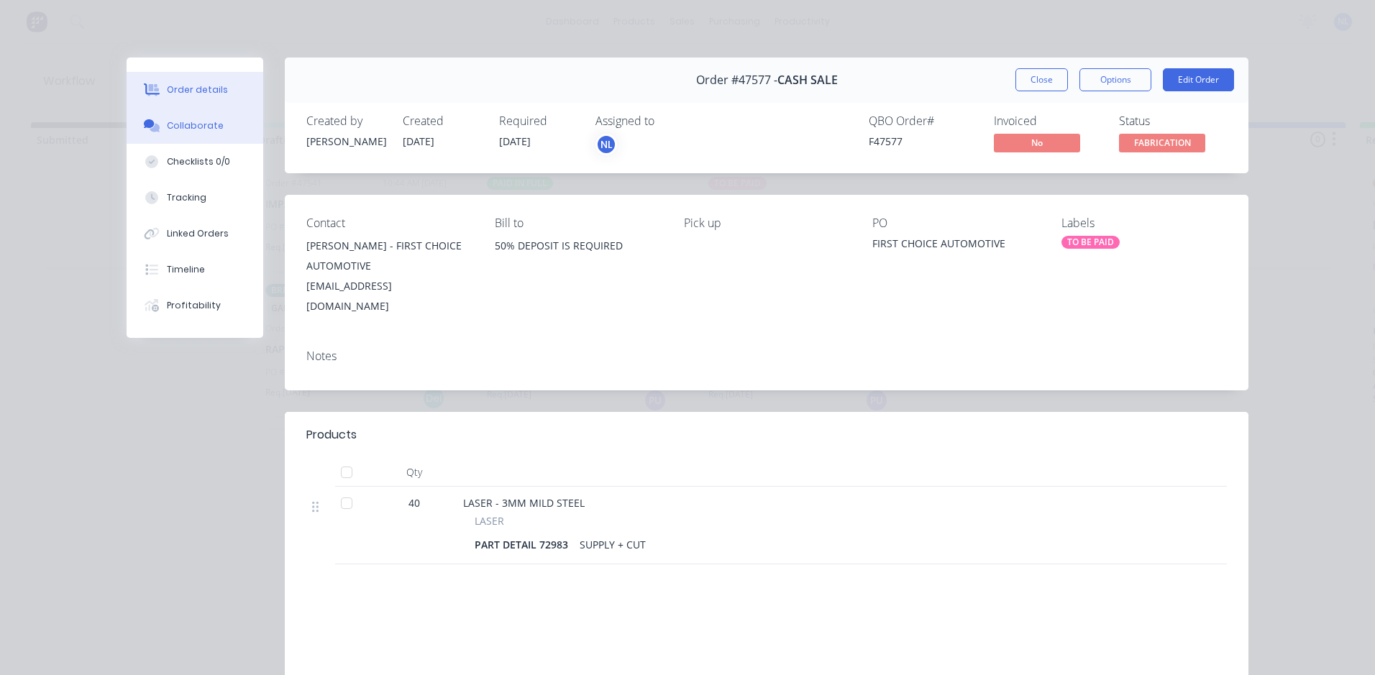
click at [191, 134] on button "Collaborate" at bounding box center [195, 126] width 137 height 36
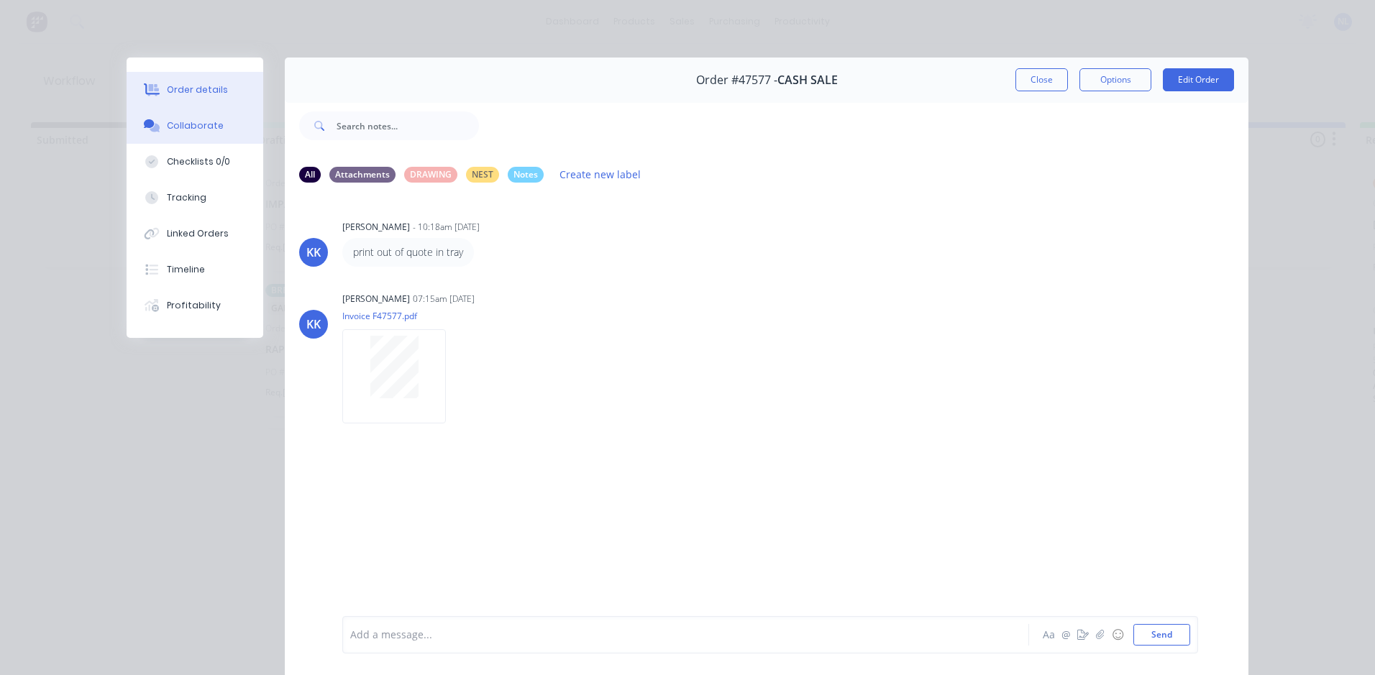
click at [203, 89] on div "Order details" at bounding box center [197, 89] width 61 height 13
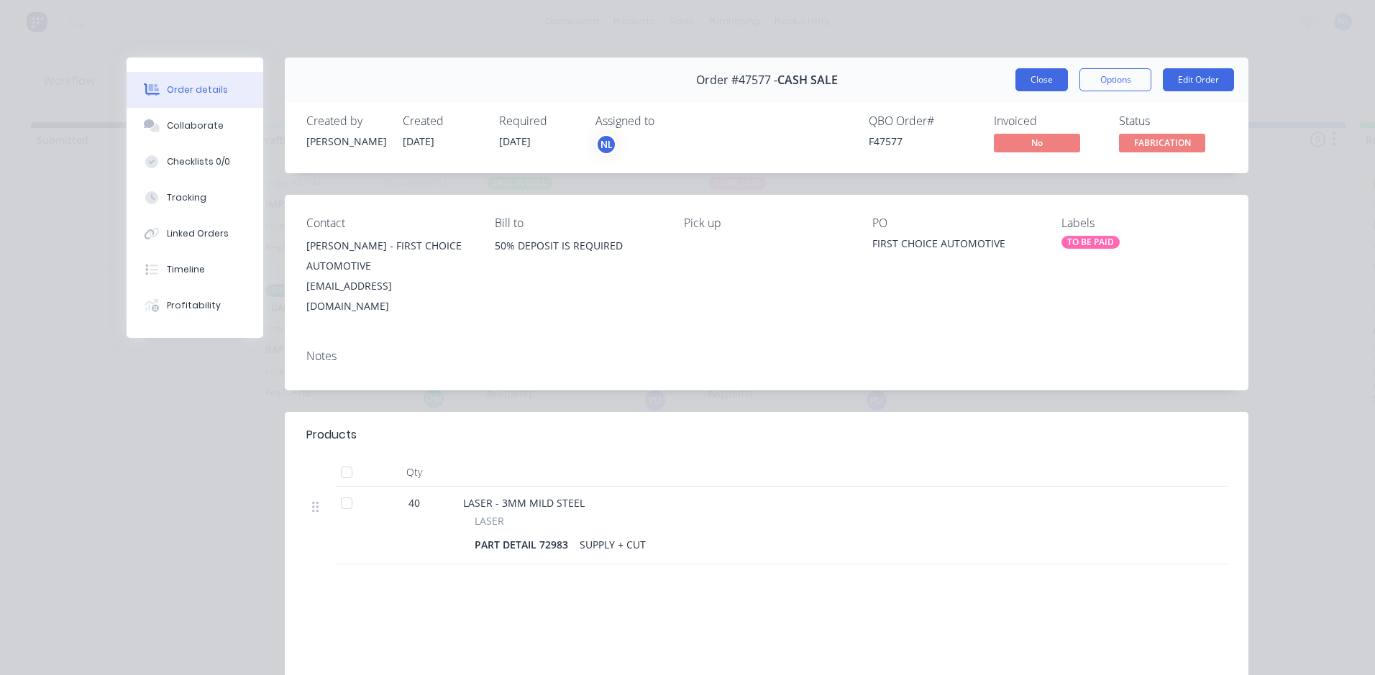
click at [1017, 90] on button "Close" at bounding box center [1041, 79] width 52 height 23
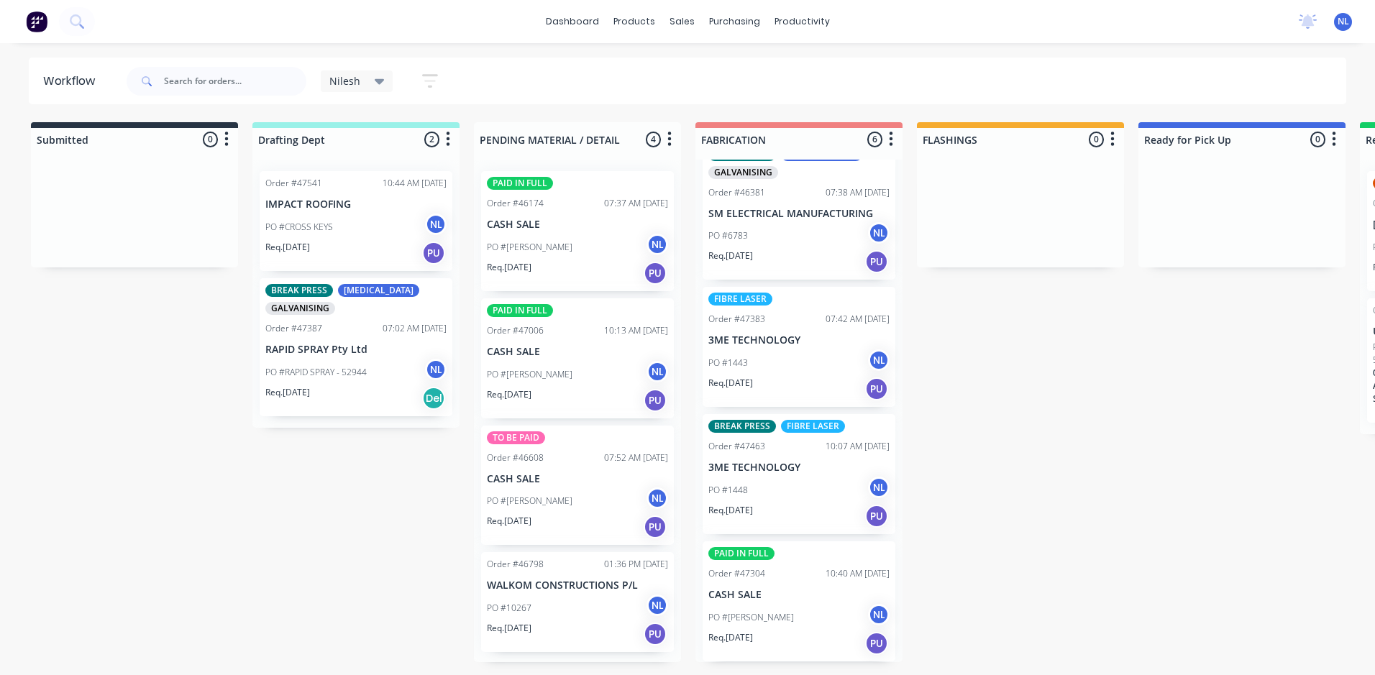
scroll to position [139, 0]
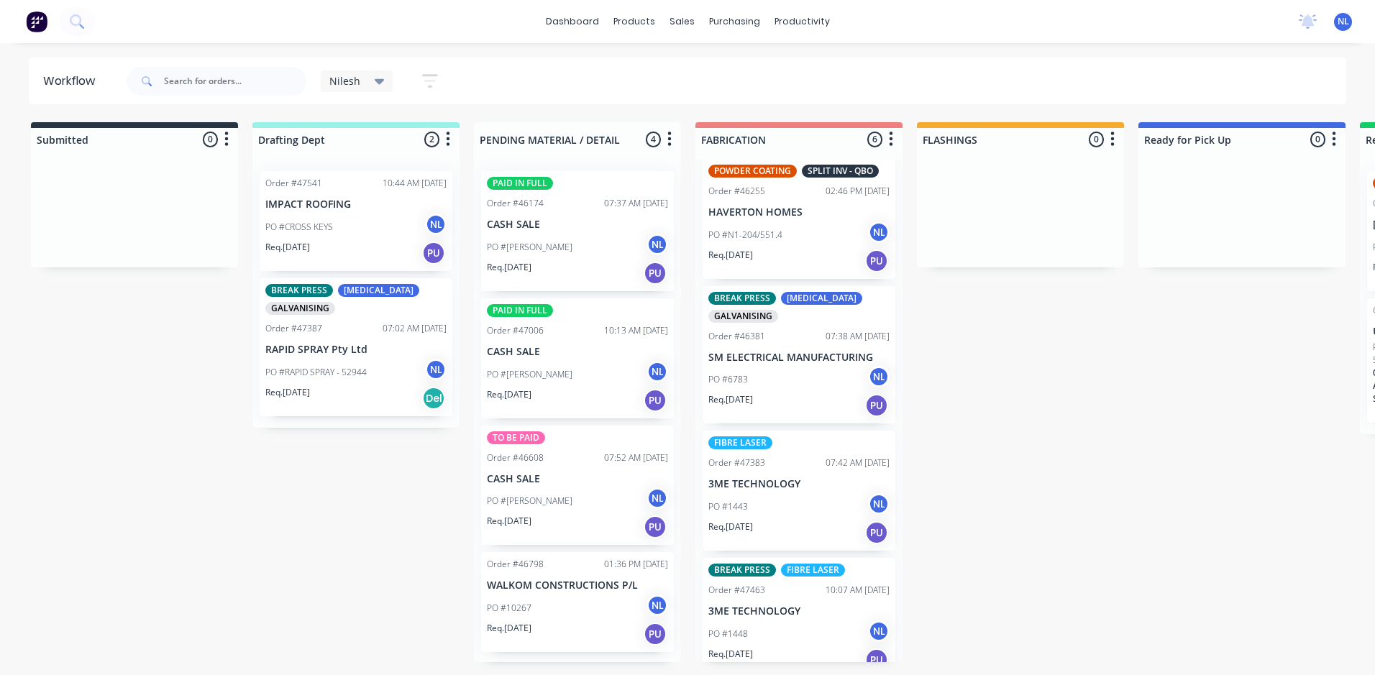
click at [358, 258] on div "Req. 11/09/25 PU" at bounding box center [355, 253] width 181 height 24
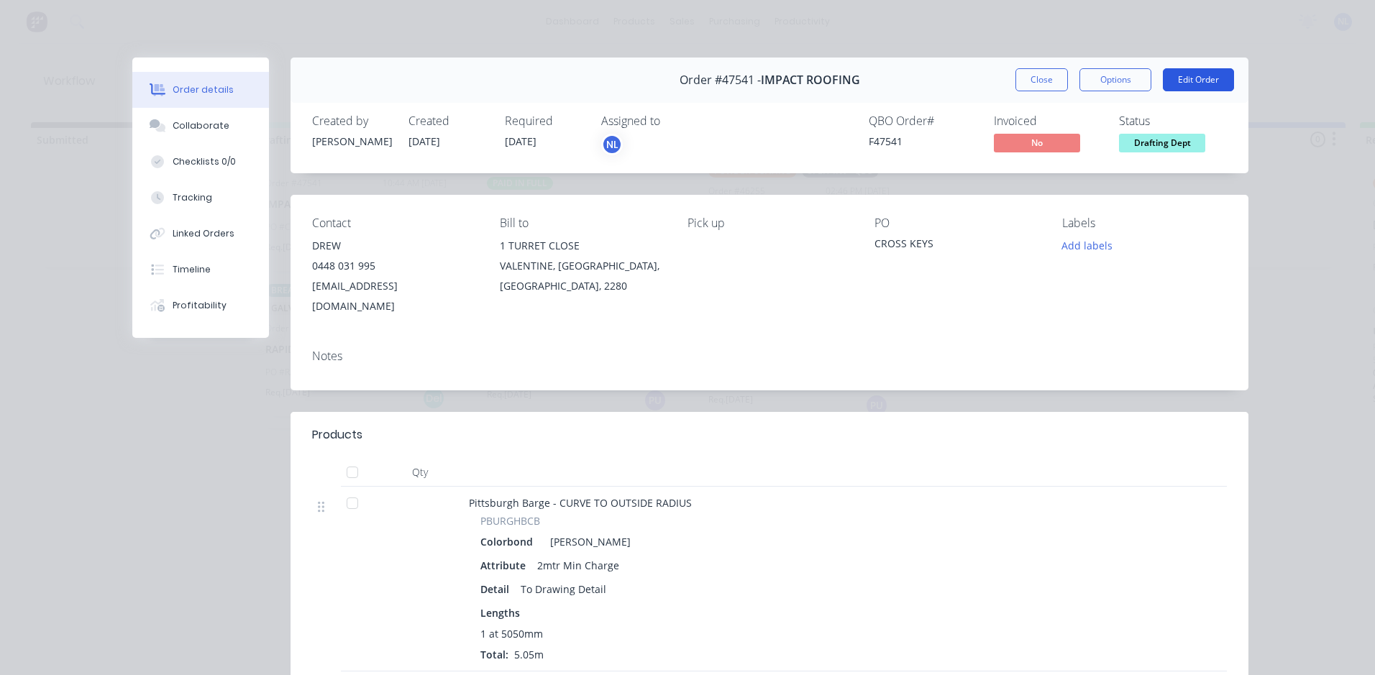
click at [1189, 76] on button "Edit Order" at bounding box center [1198, 79] width 71 height 23
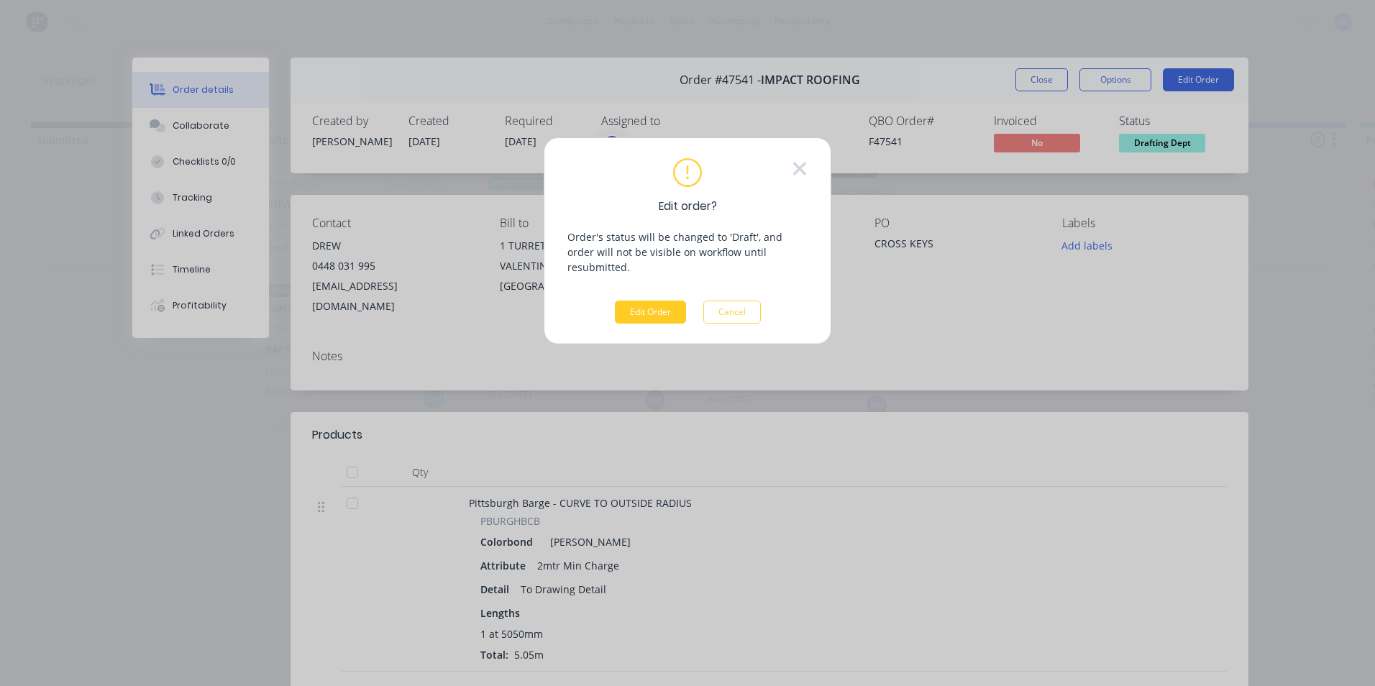
click at [663, 301] on button "Edit Order" at bounding box center [650, 312] width 71 height 23
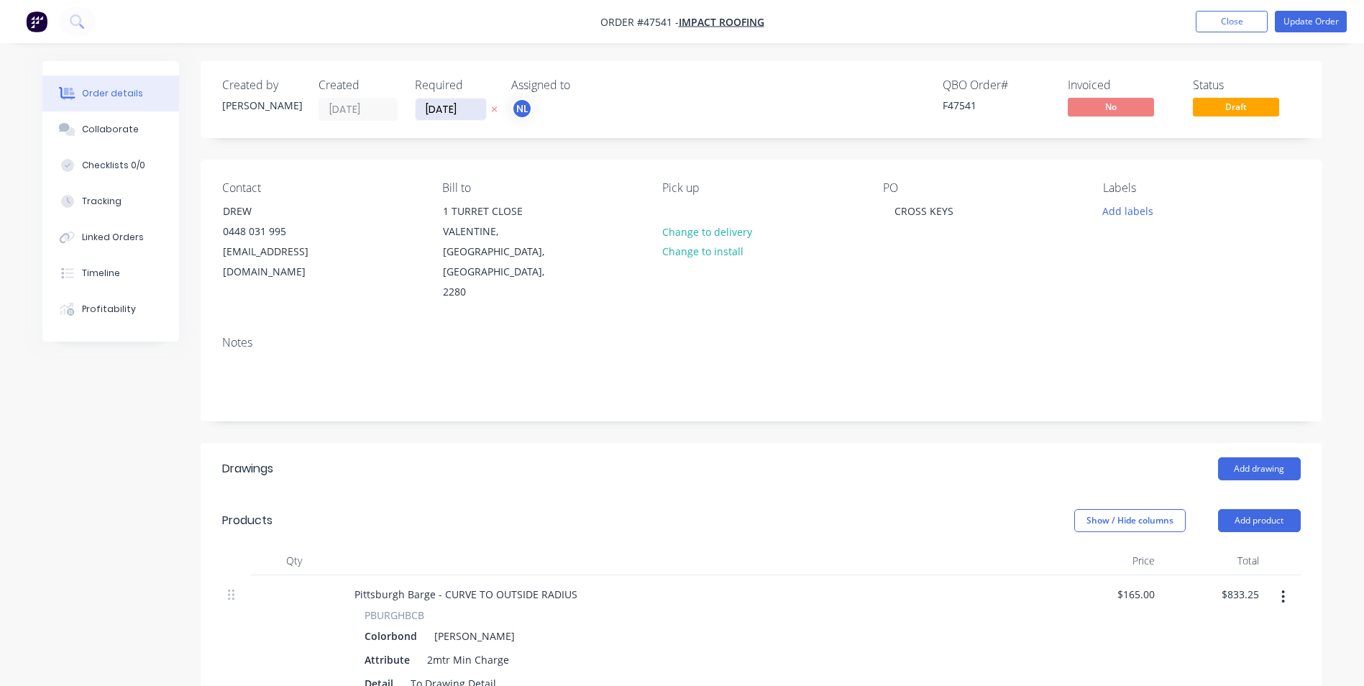
click at [459, 104] on input "[DATE]" at bounding box center [451, 109] width 70 height 22
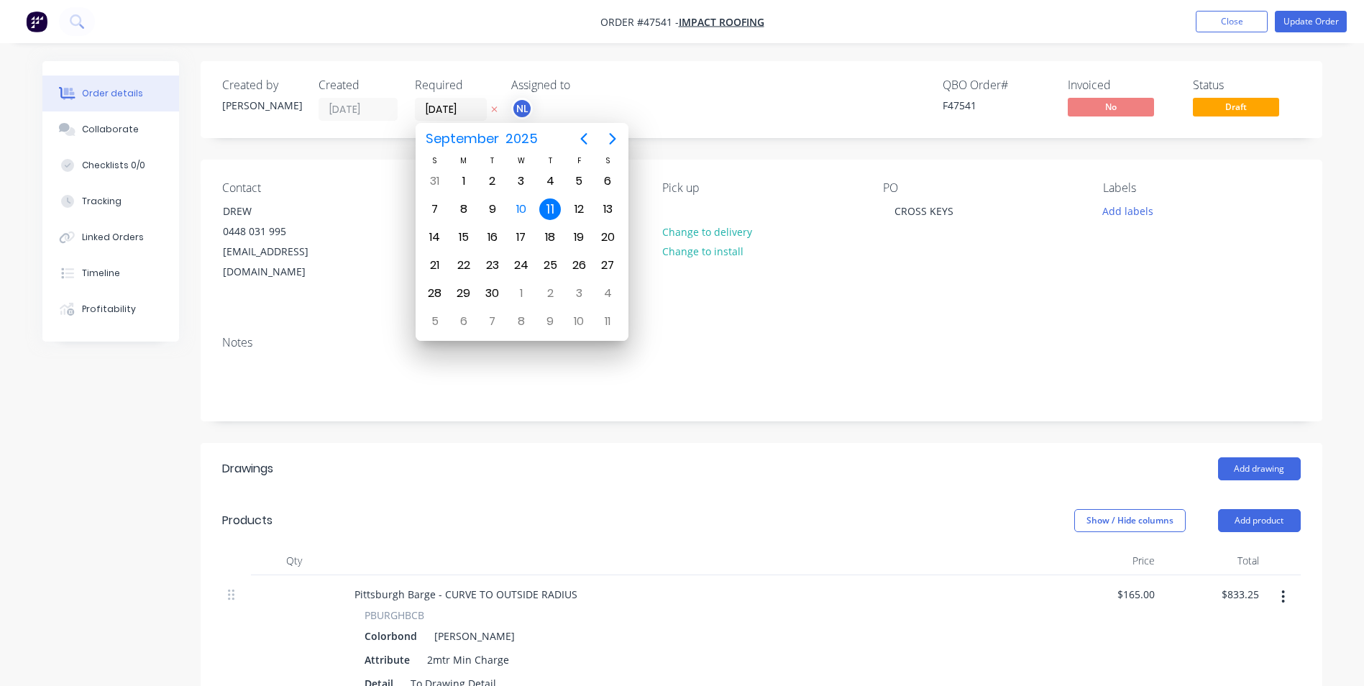
click at [745, 127] on div "Created by Kristie Created 04/09/25 Required 11/09/25 Assigned to NL QBO Order …" at bounding box center [762, 99] width 1122 height 77
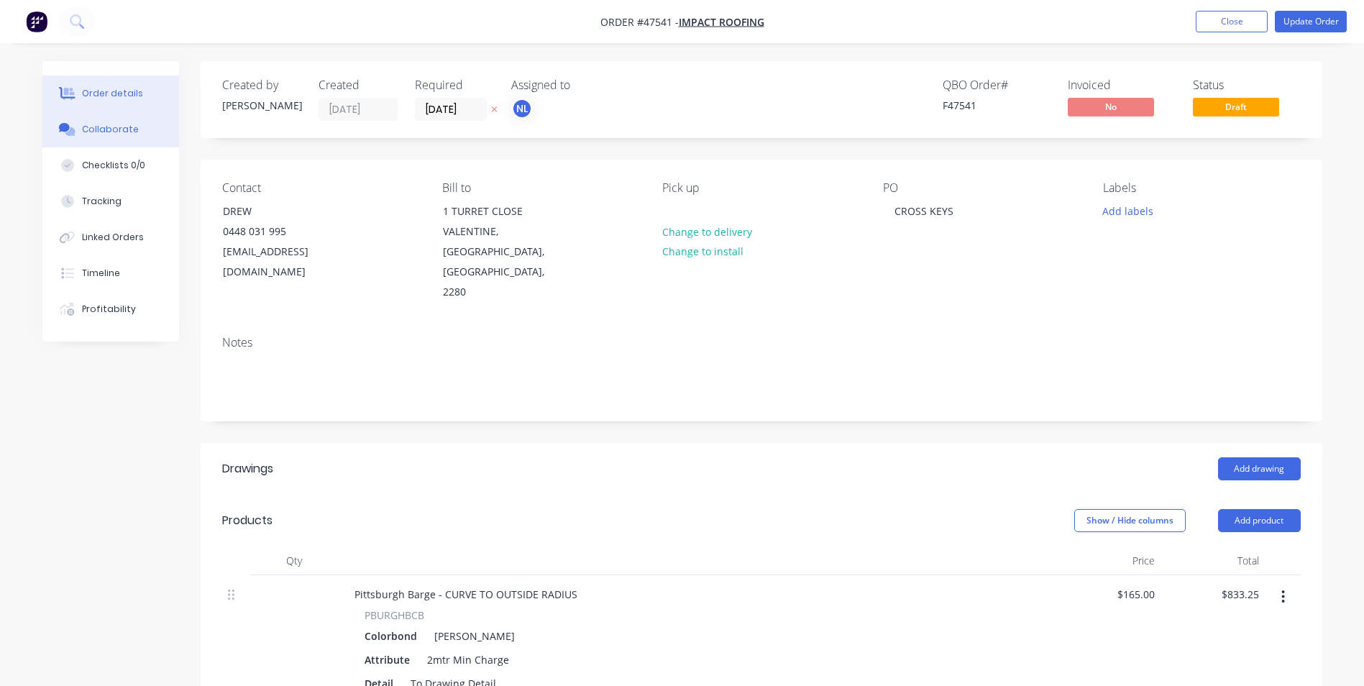
click at [117, 142] on button "Collaborate" at bounding box center [110, 129] width 137 height 36
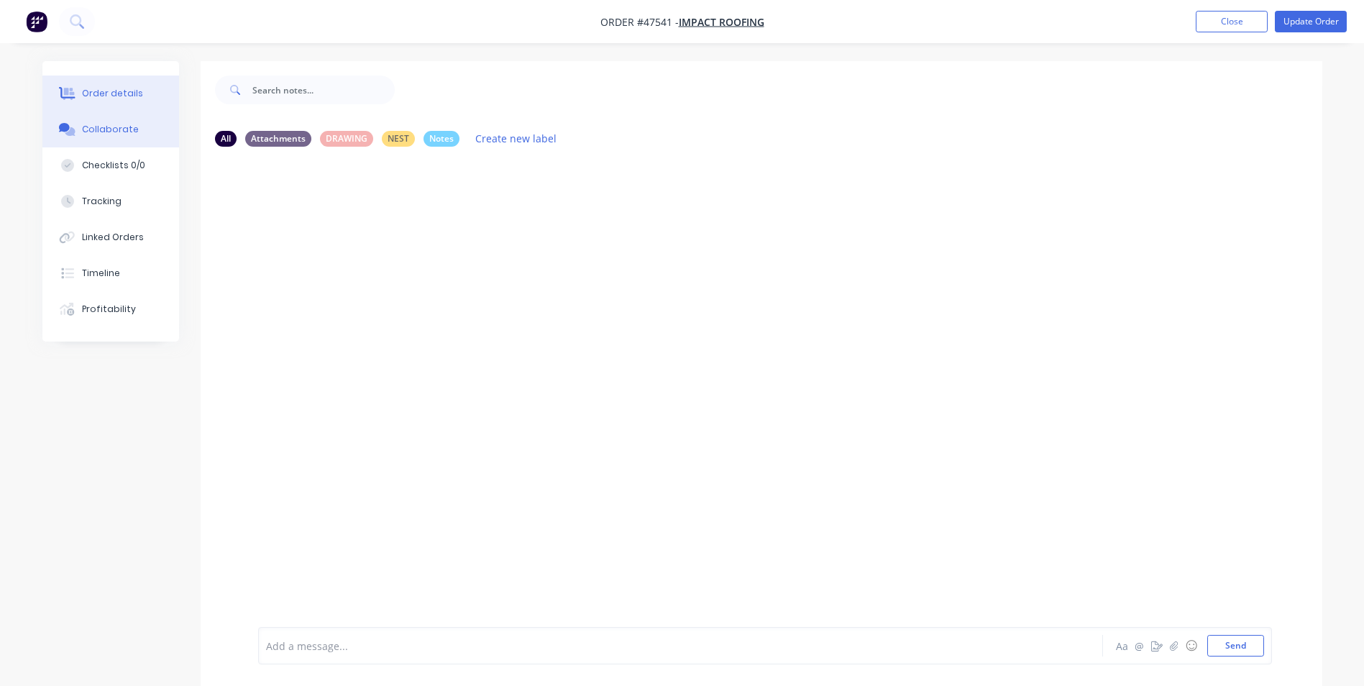
click at [137, 101] on button "Order details" at bounding box center [110, 93] width 137 height 36
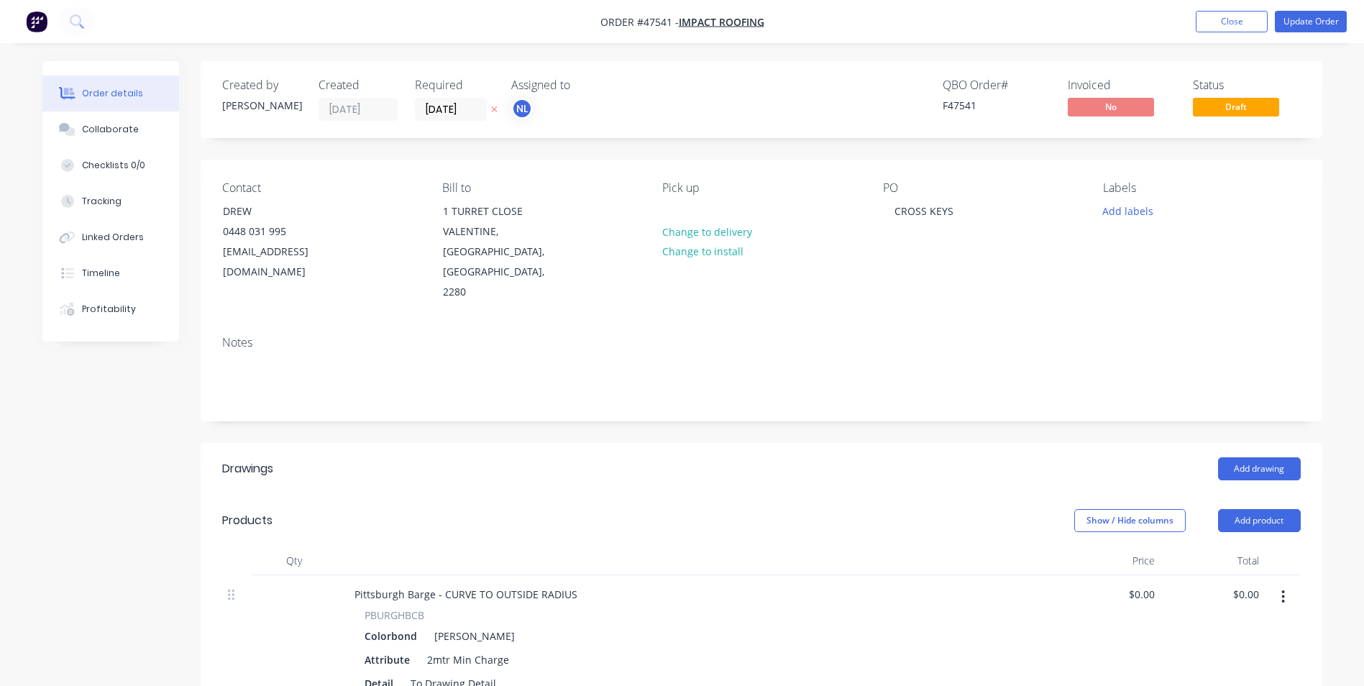
type input "$165.00"
type input "$833.25"
click at [454, 104] on input "[DATE]" at bounding box center [451, 109] width 70 height 22
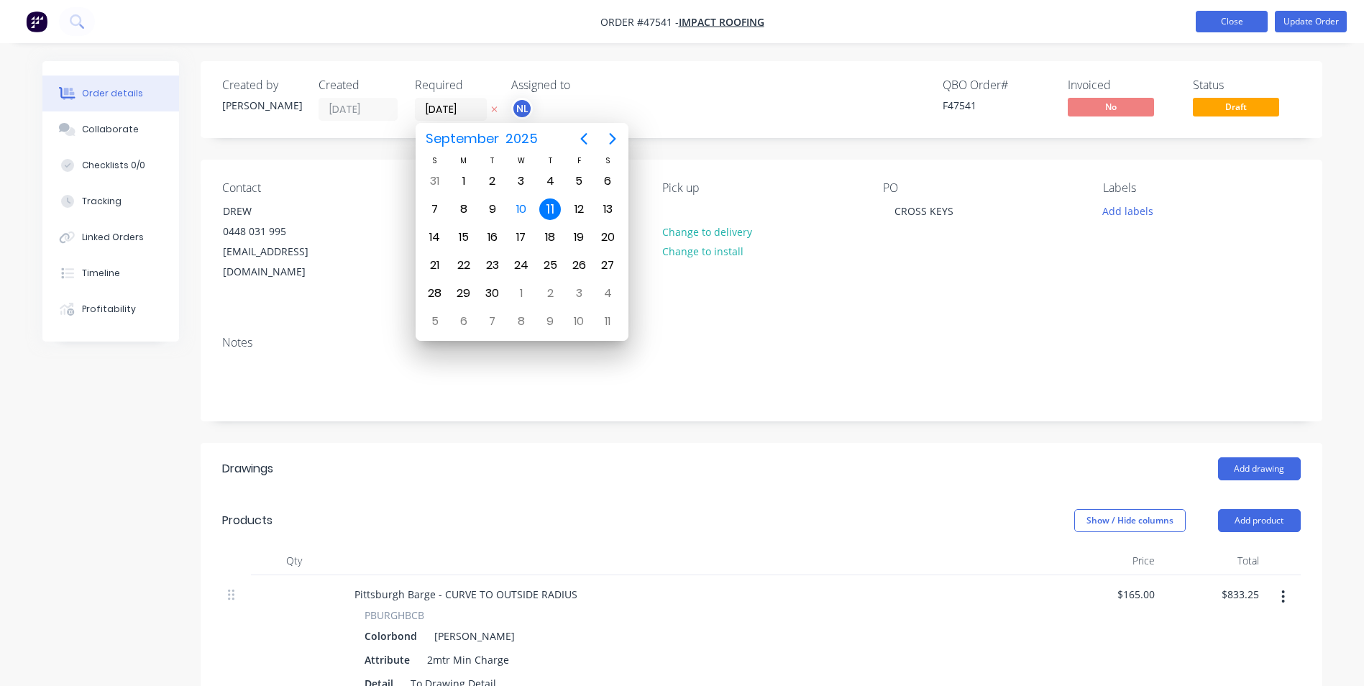
click at [1224, 28] on button "Close" at bounding box center [1232, 22] width 72 height 22
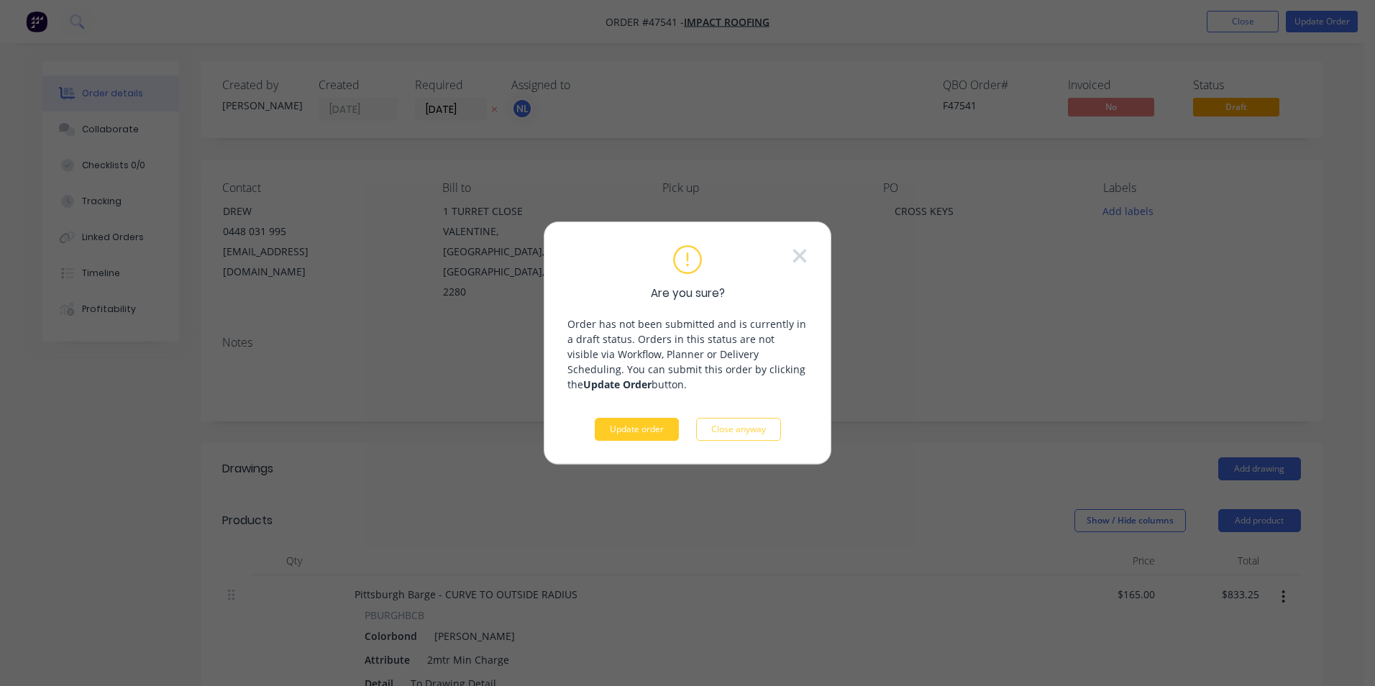
click at [656, 428] on button "Update order" at bounding box center [637, 429] width 84 height 23
